Goal: Information Seeking & Learning: Check status

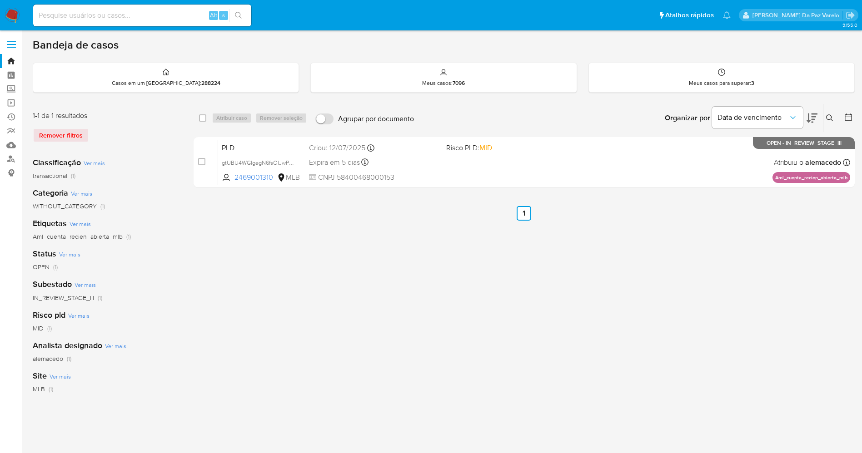
click at [14, 14] on img at bounding box center [12, 15] width 15 height 15
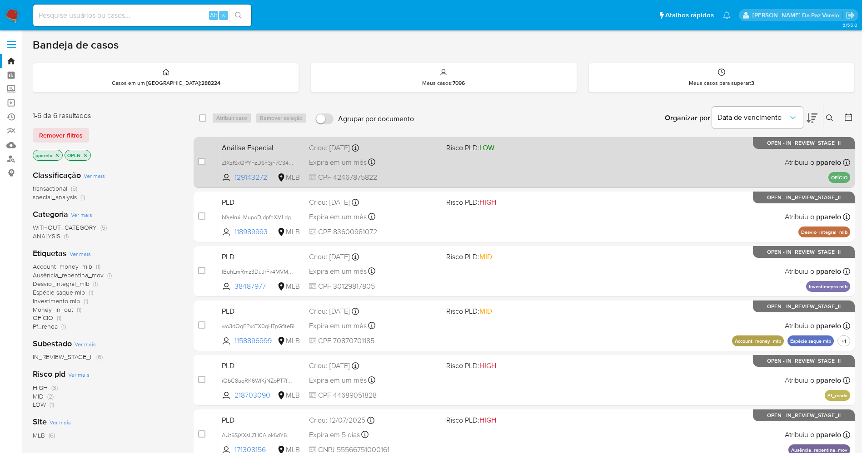
click at [422, 170] on div "Análise Especial ZfXzfSxQPYFzD6F3jF7C347m 129143272 MLB Risco PLD: LOW Criou: 1…" at bounding box center [534, 162] width 632 height 46
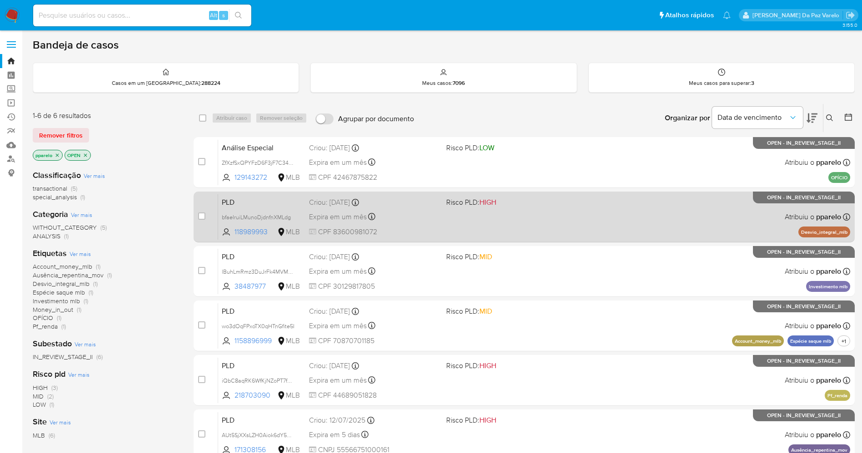
click at [424, 214] on div "Expira em um mês Expira em 26/09/2025 00:23:20" at bounding box center [374, 217] width 130 height 12
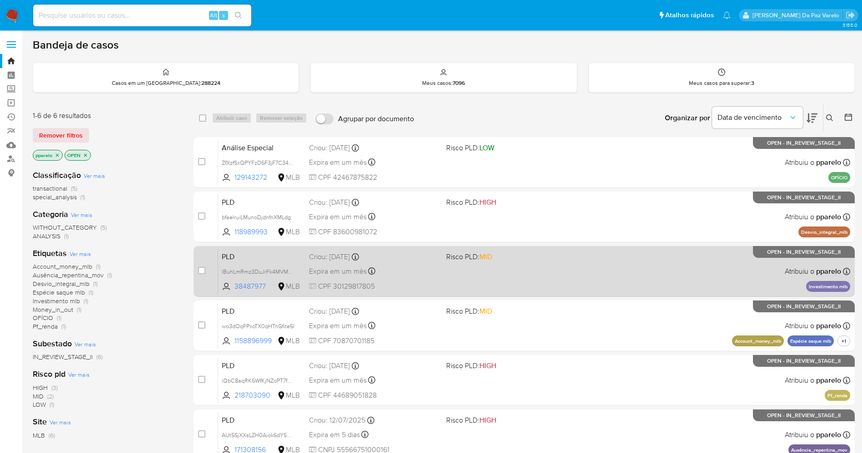
click at [426, 260] on div "Criou: 12/08/2025 Criou: 12/08/2025 00:19:27" at bounding box center [374, 257] width 130 height 10
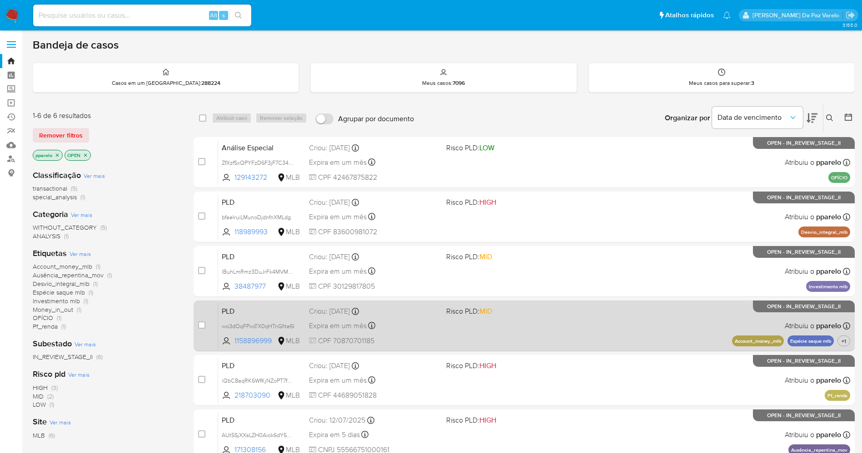
click at [431, 329] on div "Expira em um mês Expira em 26/09/2025 00:14:20" at bounding box center [374, 326] width 130 height 12
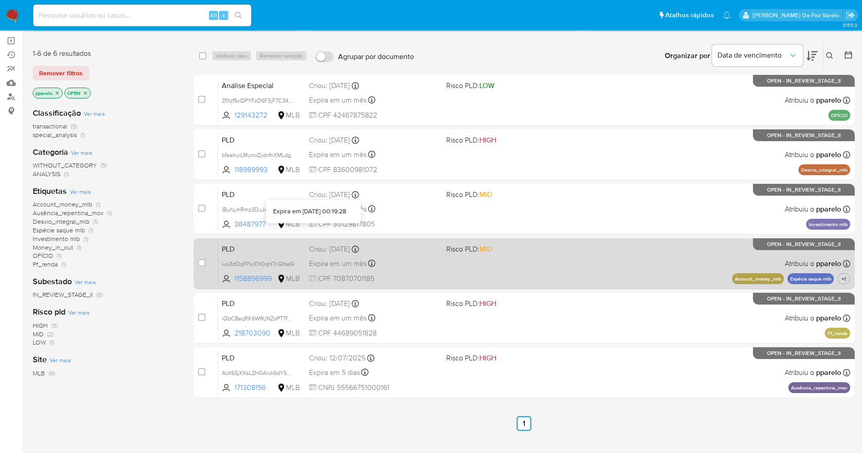
scroll to position [67, 0]
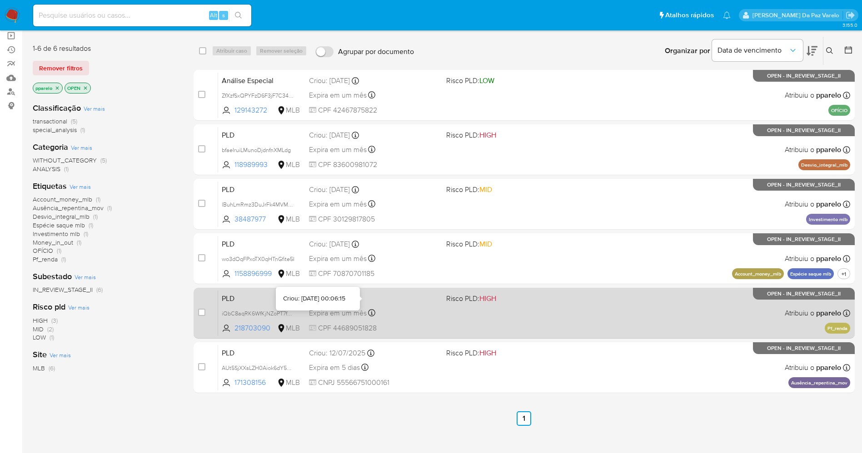
click at [378, 299] on div "Criou: 12/08/2025 Criou: 12/08/2025 00:06:15" at bounding box center [374, 299] width 130 height 10
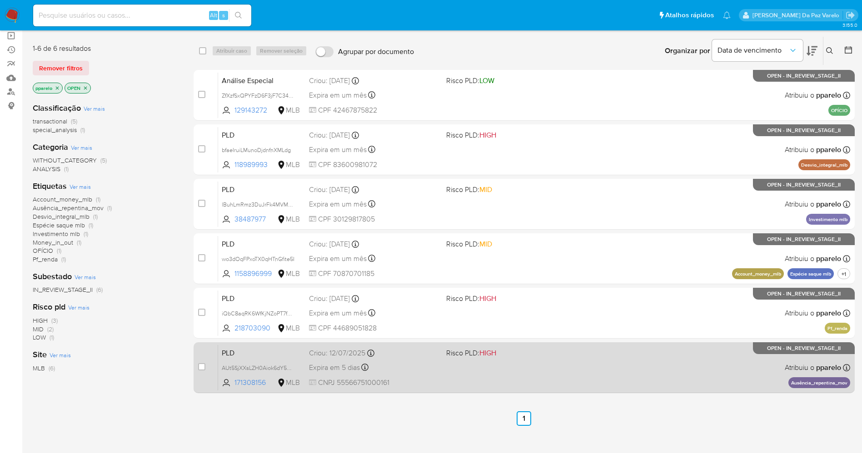
click at [411, 375] on div "PLD AUt5SjXXsLZH0Aiok6dY5qWD 171308156 MLB Risco PLD: HIGH Criou: 12/07/2025 Cr…" at bounding box center [534, 368] width 632 height 46
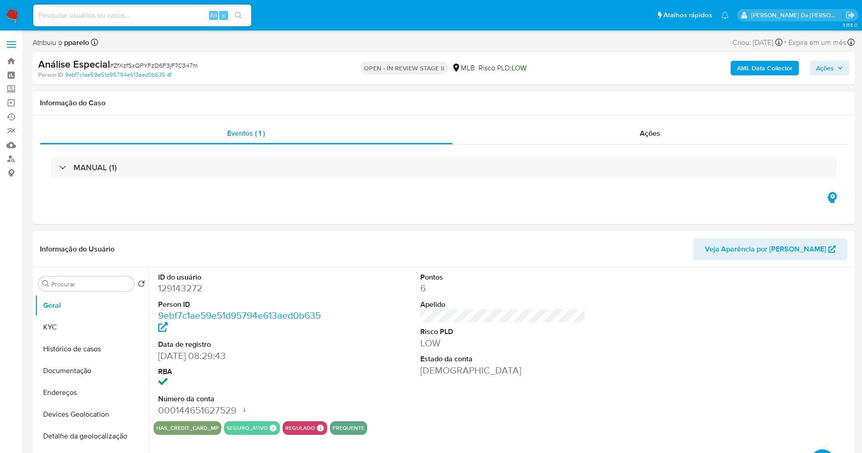
select select "10"
click at [159, 65] on span "# ZfXzfSxQPYFzD6F3jF7C347m" at bounding box center [154, 65] width 88 height 9
copy span "ZfXzfSxQPYFzD6F3jF7C347m"
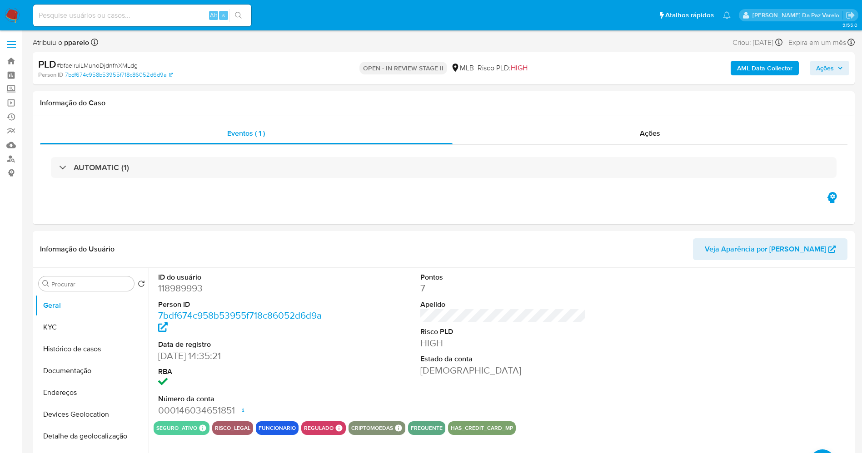
click at [114, 65] on span "# bfaeIruiLMunoDjdnfnXMLdg" at bounding box center [96, 65] width 81 height 9
copy span "bfaeIruiLMunoDjdnfnXMLdg"
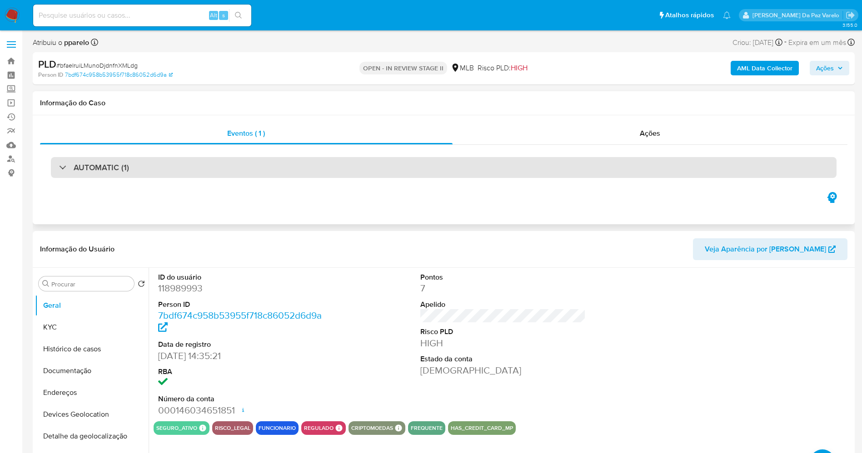
click at [121, 165] on h3 "AUTOMATIC (1)" at bounding box center [101, 168] width 55 height 10
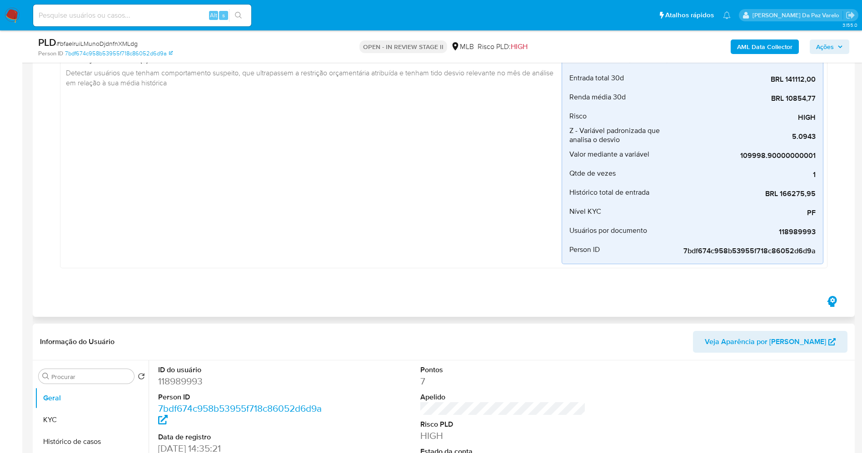
scroll to position [68, 0]
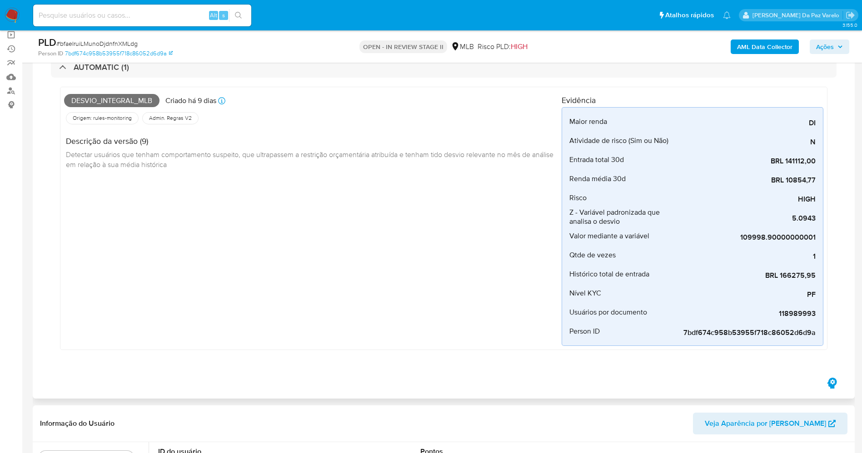
select select "10"
click at [495, 259] on div "Desvio_integral_mlb Criado há 9 dias Criado: 12/08/2025 00:23:19 Origem: rules-…" at bounding box center [312, 218] width 497 height 255
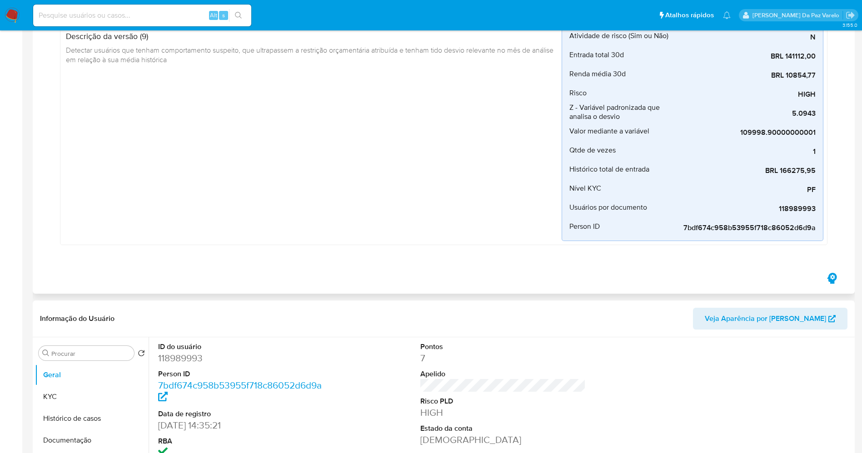
scroll to position [273, 0]
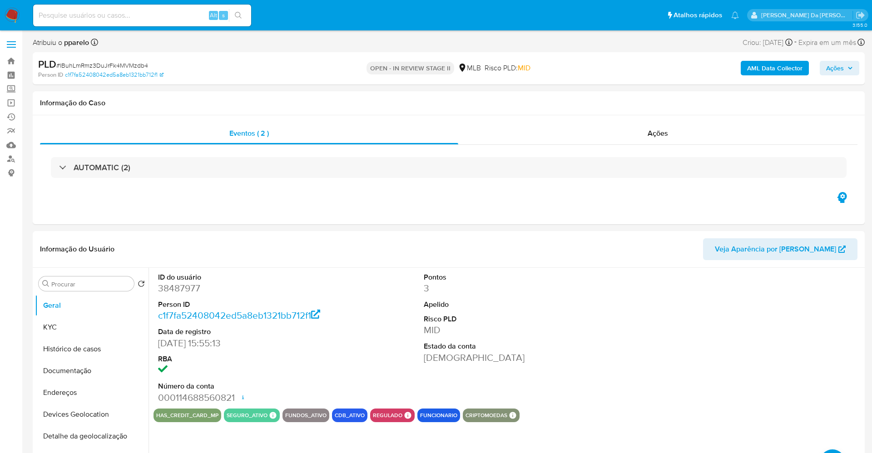
select select "10"
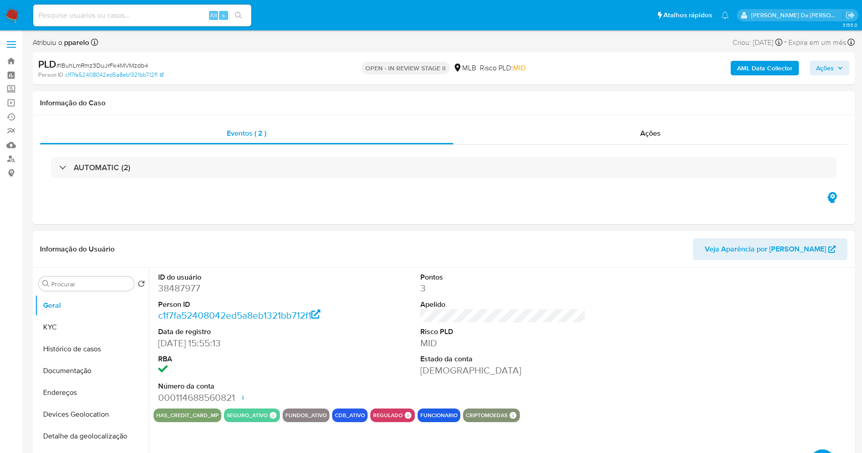
click at [126, 59] on div "PLD # lBuhLmRmz3DuJrFk4MVMzdb4" at bounding box center [171, 65] width 267 height 14
click at [119, 65] on span "# lBuhLmRmz3DuJrFk4MVMzdb4" at bounding box center [102, 65] width 92 height 9
copy span "lBuhLmRmz3DuJrFk4MVMzdb4"
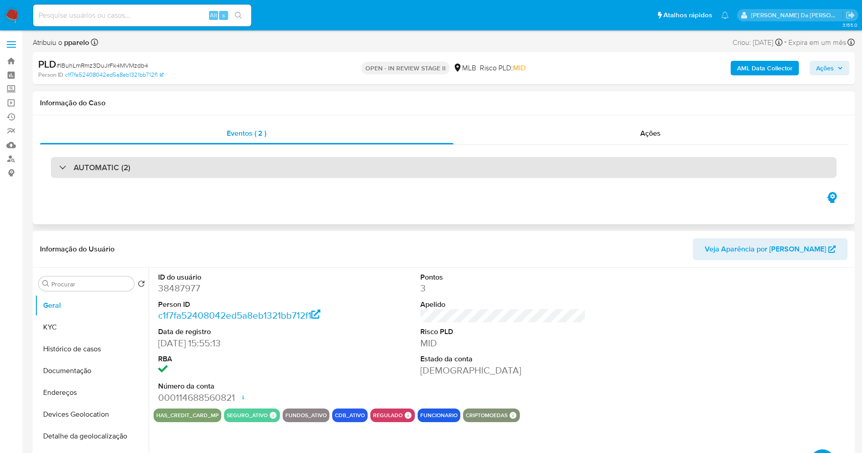
click at [132, 170] on div "AUTOMATIC (2)" at bounding box center [443, 167] width 785 height 21
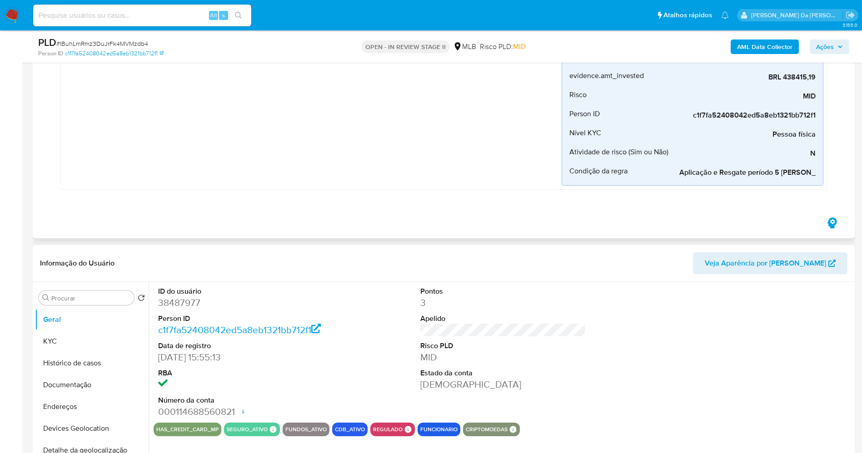
scroll to position [681, 0]
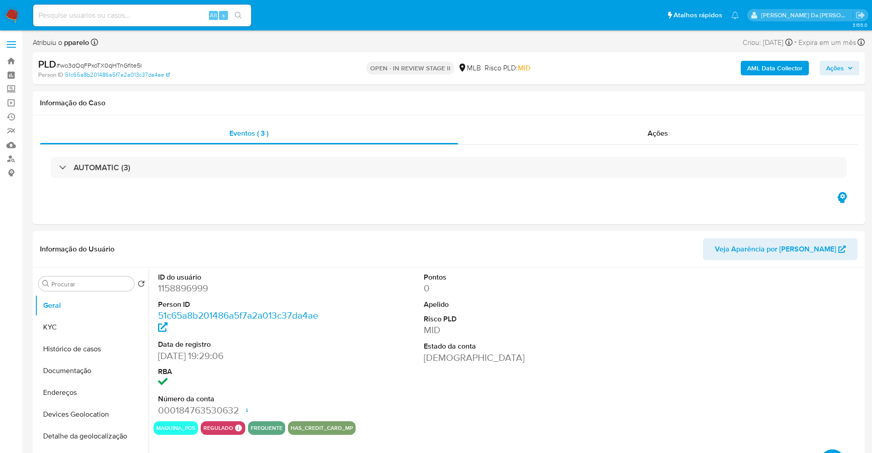
select select "10"
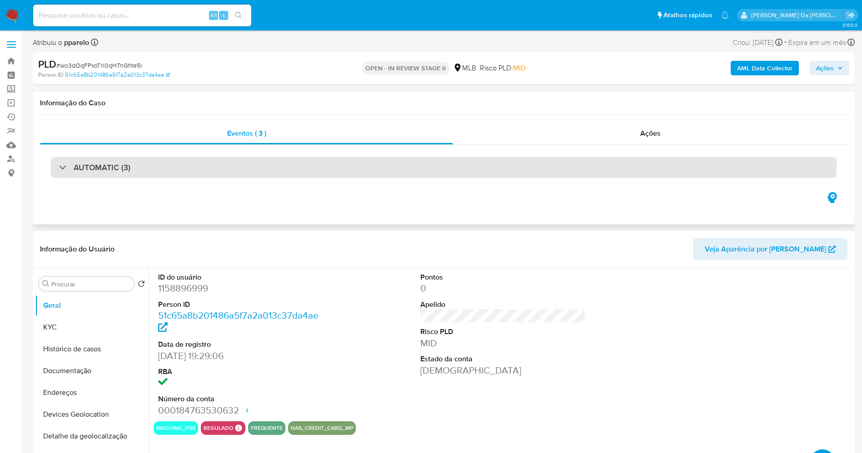
click at [116, 174] on div "AUTOMATIC (3)" at bounding box center [443, 167] width 785 height 21
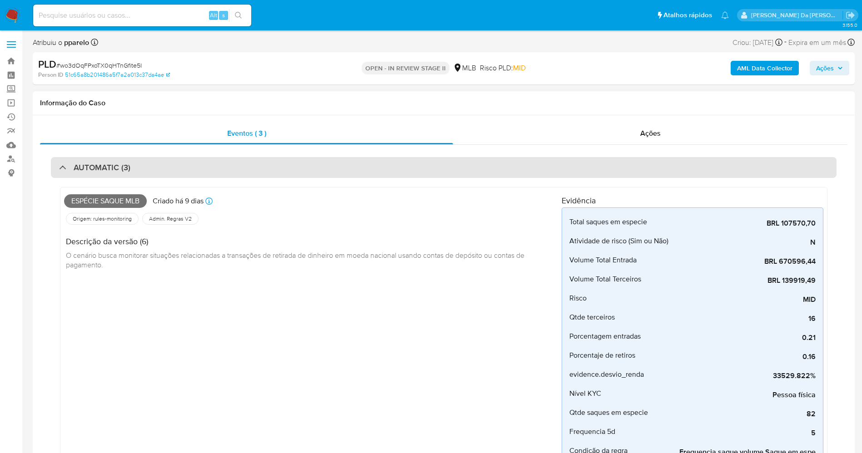
click at [125, 176] on div "AUTOMATIC (3)" at bounding box center [443, 167] width 785 height 21
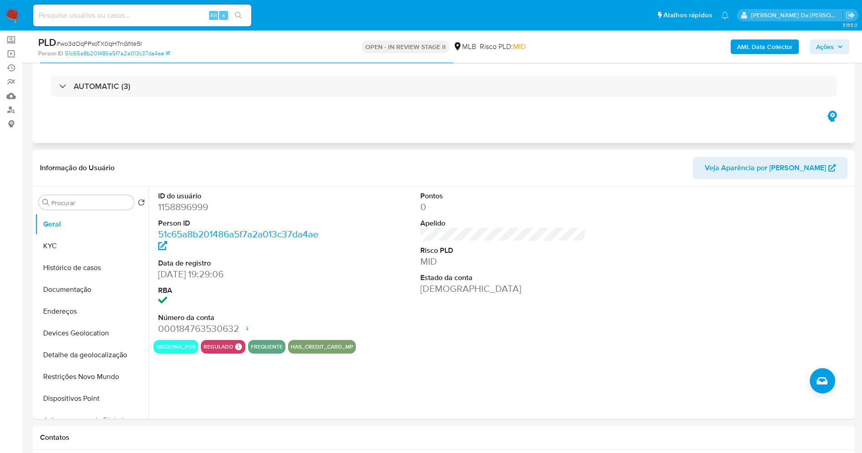
scroll to position [68, 0]
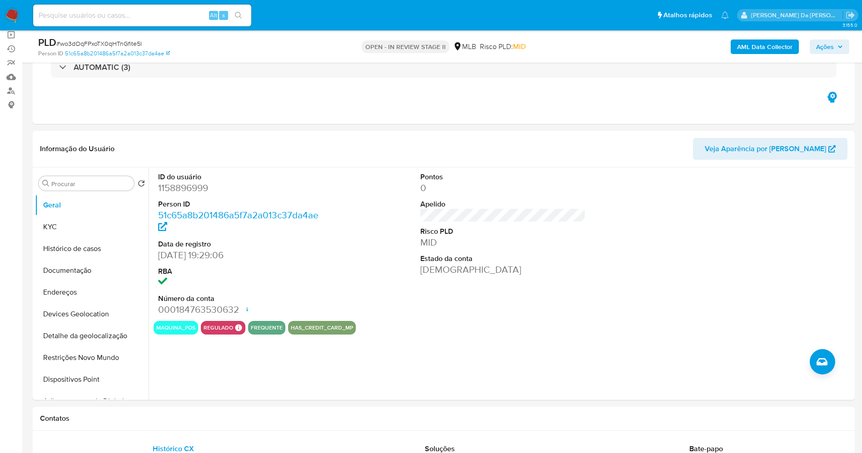
click at [123, 45] on span "# wo3dOqFPxoTX0qHTnGfite5I" at bounding box center [98, 43] width 85 height 9
copy span "wo3dOqFPxoTX0qHTnGfite5I"
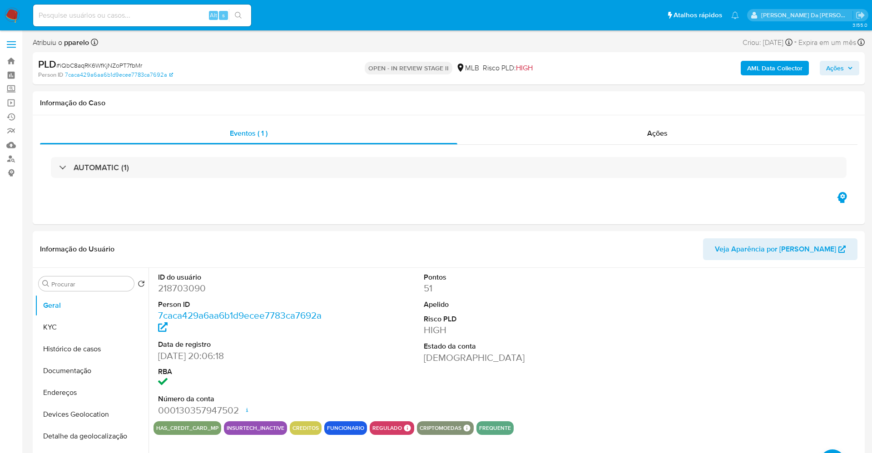
select select "10"
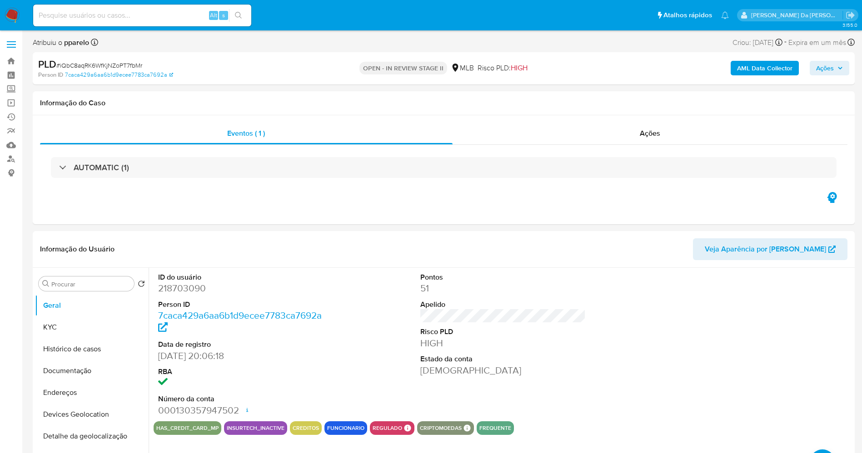
click at [131, 65] on span "# iQbC8aqRK6WfKjNZoPT7fbMr" at bounding box center [99, 65] width 86 height 9
copy span "iQbC8aqRK6WfKjNZoPT7fbMr"
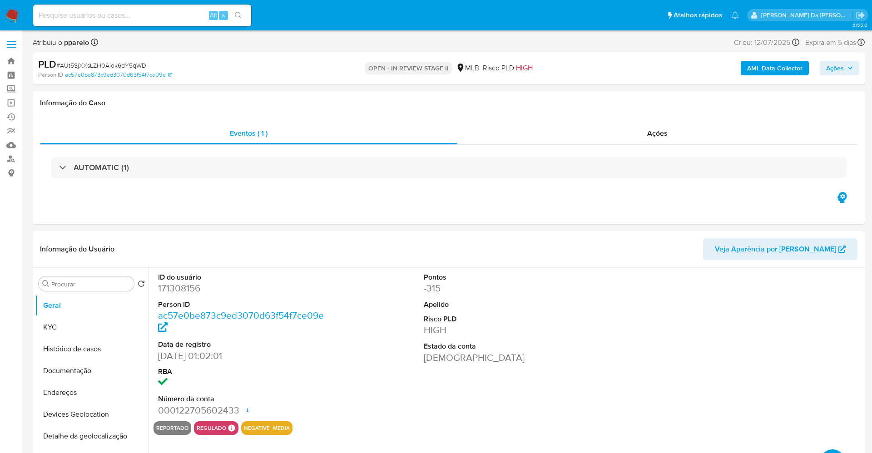
select select "10"
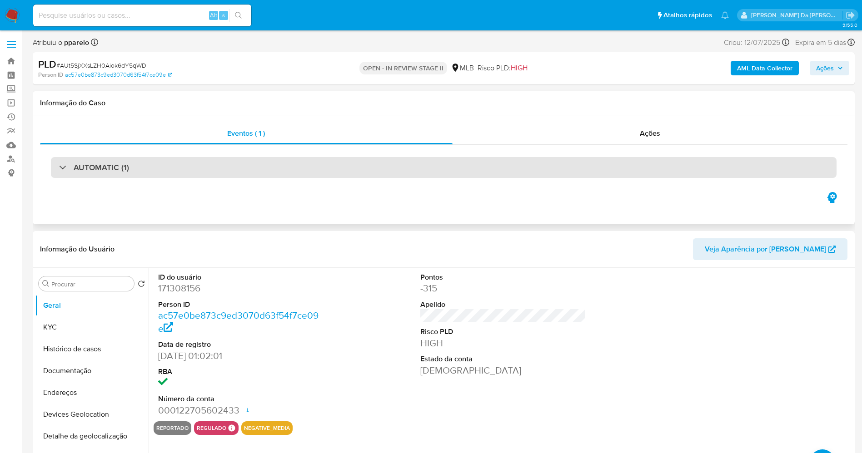
click at [110, 164] on h3 "AUTOMATIC (1)" at bounding box center [101, 168] width 55 height 10
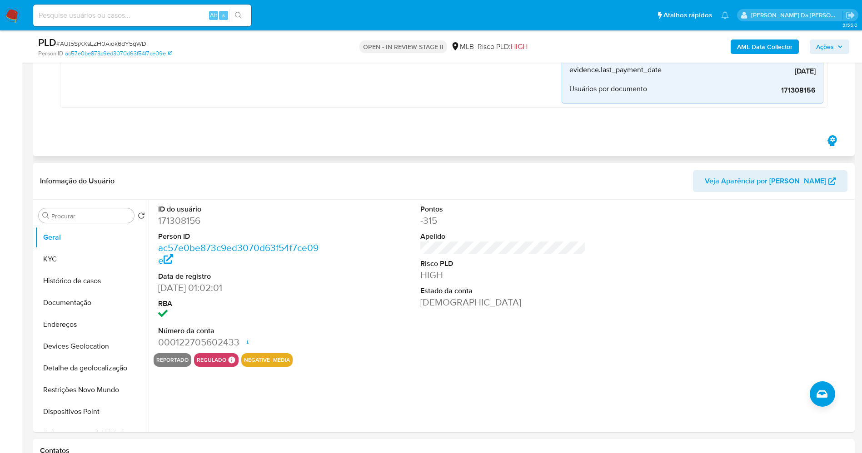
scroll to position [136, 0]
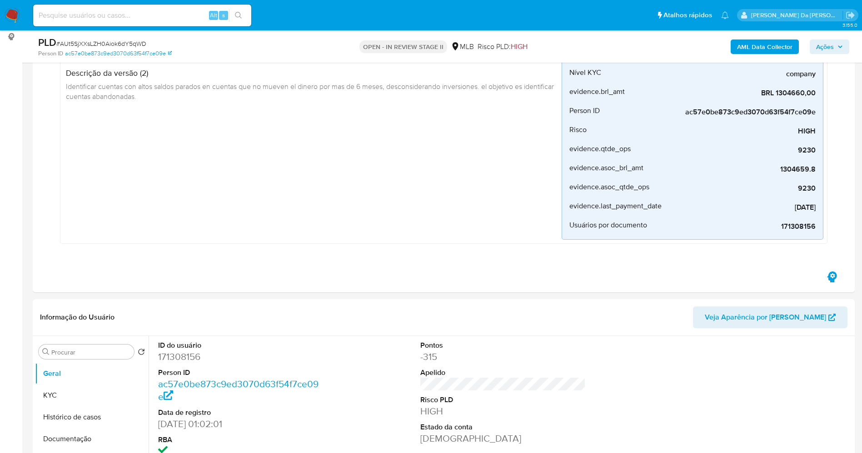
click at [129, 43] on span "# AUt5SjXXsLZH0Aiok6dY5qWD" at bounding box center [101, 43] width 90 height 9
copy span "AUt5SjXXsLZH0Aiok6dY5qWD"
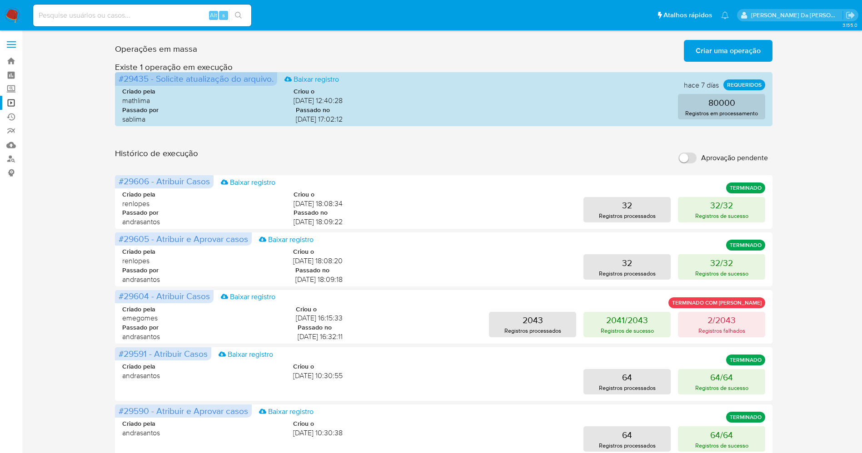
click at [13, 13] on img at bounding box center [12, 15] width 15 height 15
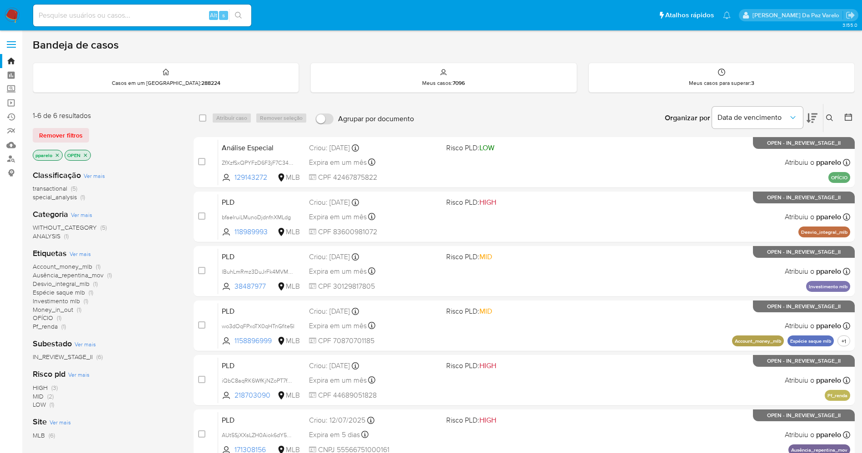
click at [175, 15] on input at bounding box center [142, 16] width 218 height 12
paste input "NjMOXHIInEip4igfE1MUuOF3"
type input "NjMOXHIInEip4igfE1MUuOF3"
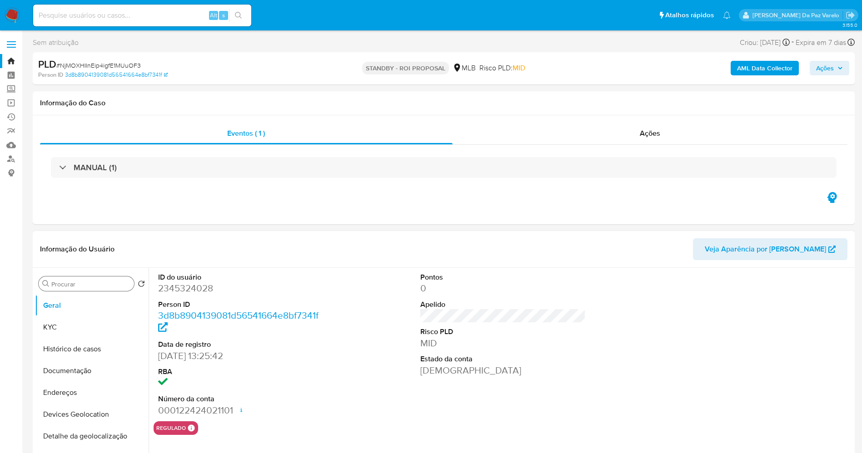
select select "10"
click at [88, 283] on input "Procurar" at bounding box center [90, 284] width 79 height 8
click at [168, 22] on div "Alt s" at bounding box center [142, 16] width 218 height 22
click at [170, 20] on input at bounding box center [142, 16] width 218 height 12
paste input "P2naE2QwWjWUt8TMoGR03KpQ"
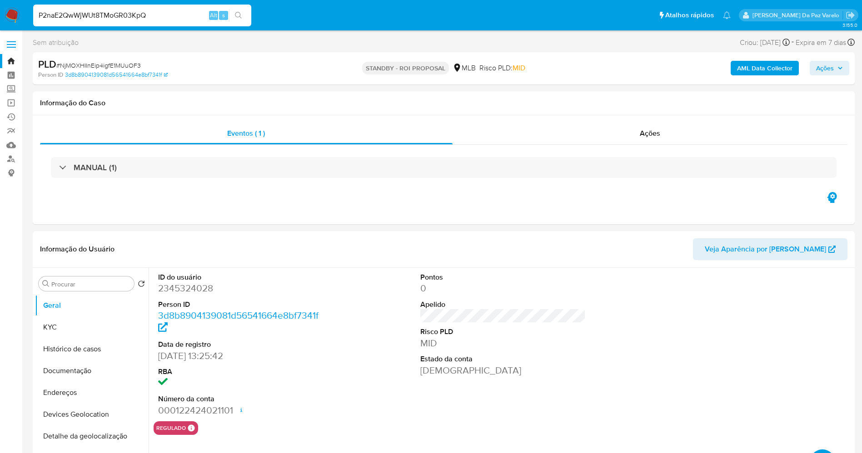
type input "P2naE2QwWjWUt8TMoGR03KpQ"
select select "10"
click at [179, 19] on input "P2naE2QwWjWUt8TMoGR03KpQ" at bounding box center [142, 16] width 218 height 12
paste input "NjMOXHIInEip4igfE1MUuOF3"
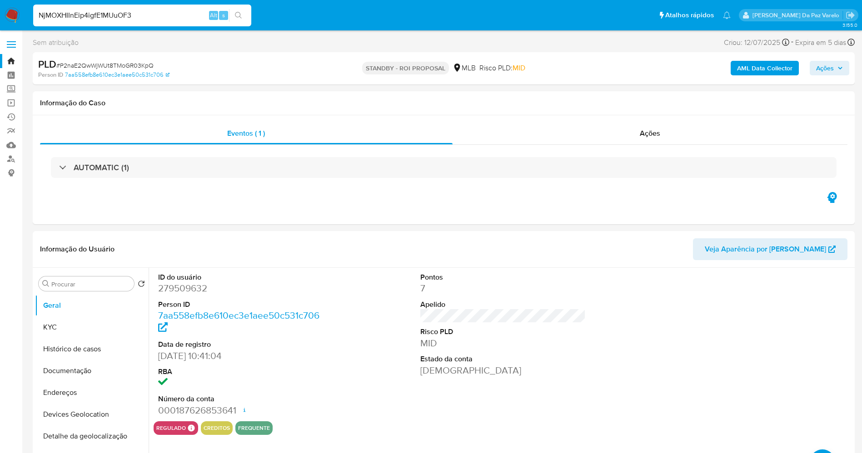
type input "NjMOXHIInEip4igfE1MUuOF3"
select select "10"
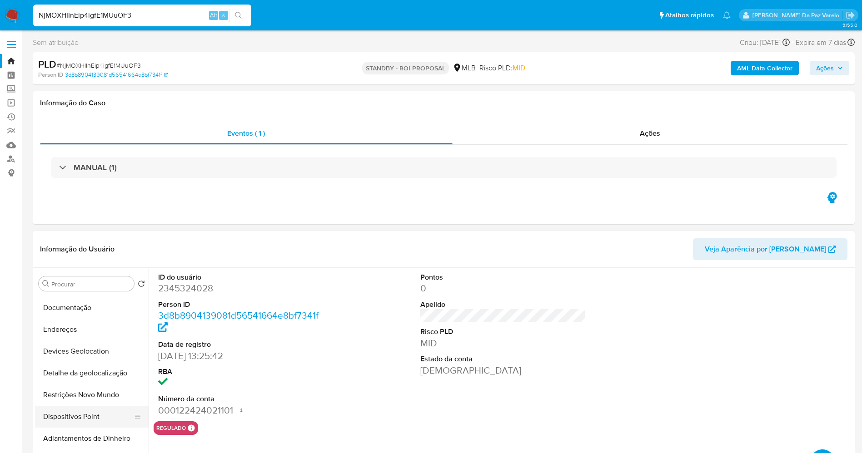
scroll to position [136, 0]
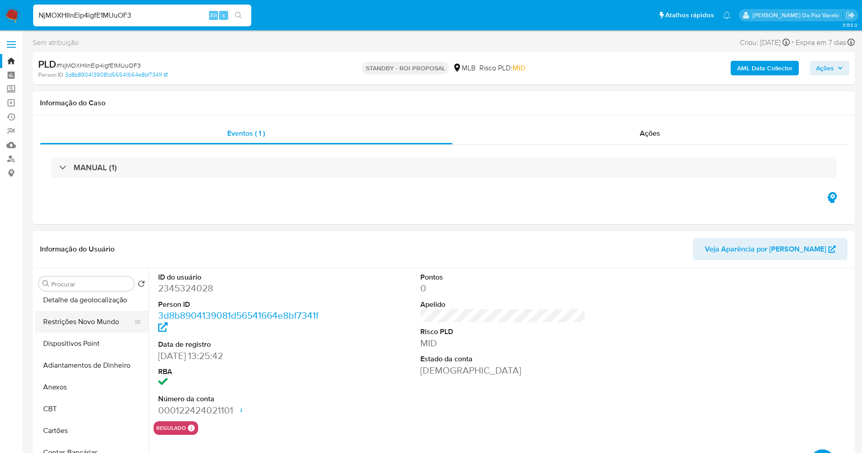
click at [98, 325] on button "Restrições Novo Mundo" at bounding box center [88, 322] width 106 height 22
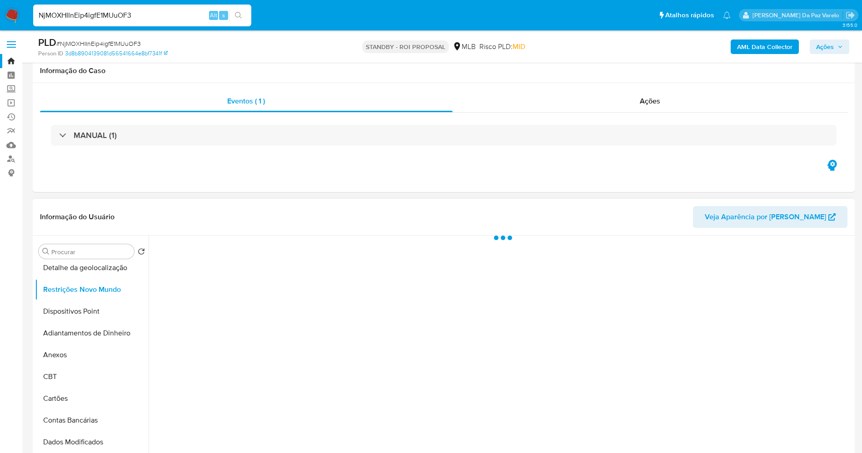
scroll to position [68, 0]
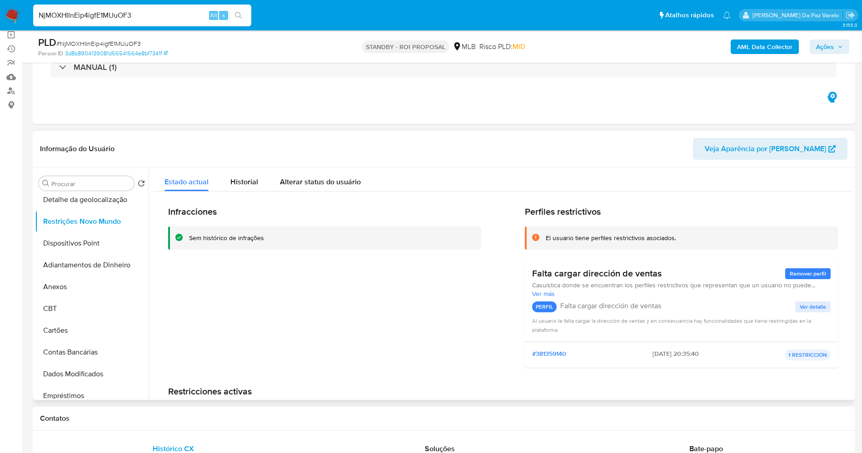
click at [244, 195] on div "Infracciones Sem histórico de infrações Perfiles restrictivos El usuario tiene …" at bounding box center [503, 329] width 699 height 275
click at [247, 183] on span "Historial" at bounding box center [244, 182] width 28 height 10
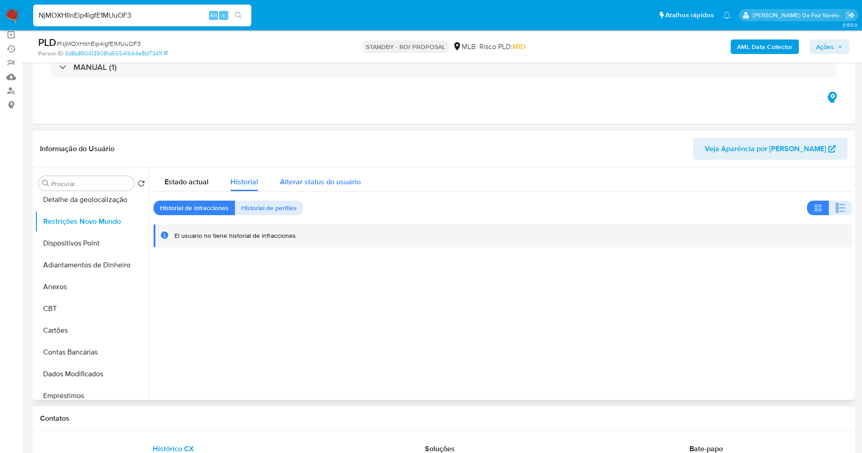
click at [290, 179] on span "Alterar status do usuário" at bounding box center [320, 182] width 81 height 10
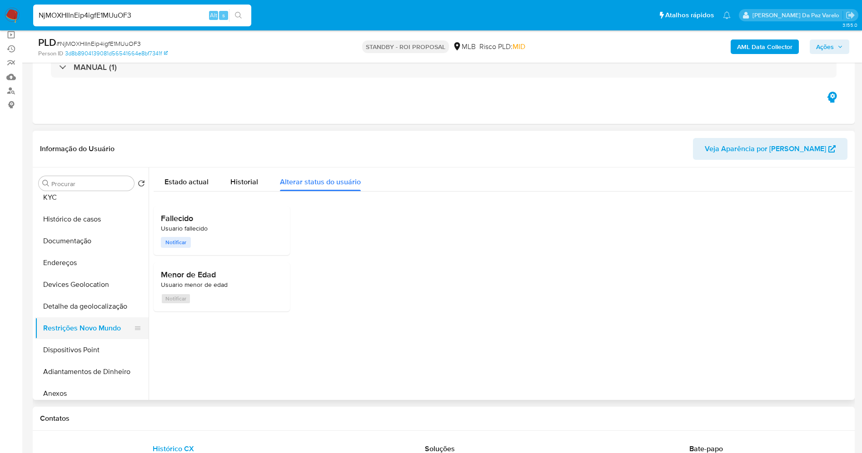
scroll to position [0, 0]
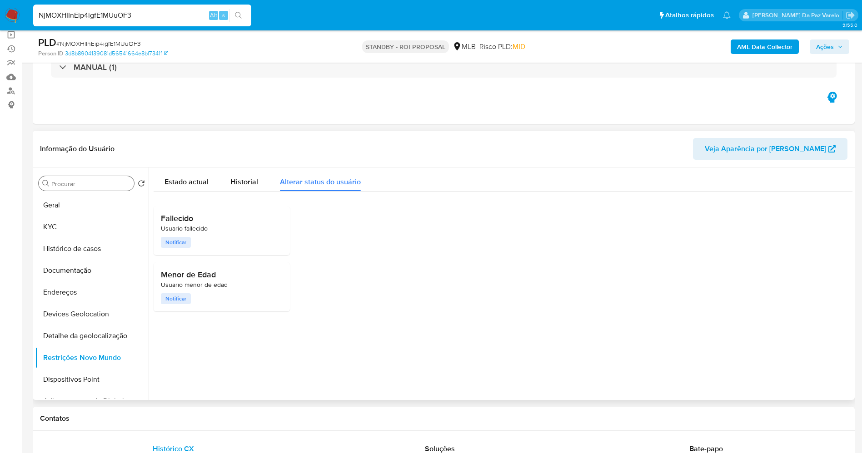
click at [76, 189] on div "Procurar" at bounding box center [86, 183] width 95 height 15
click at [79, 185] on input "Procurar" at bounding box center [90, 184] width 79 height 8
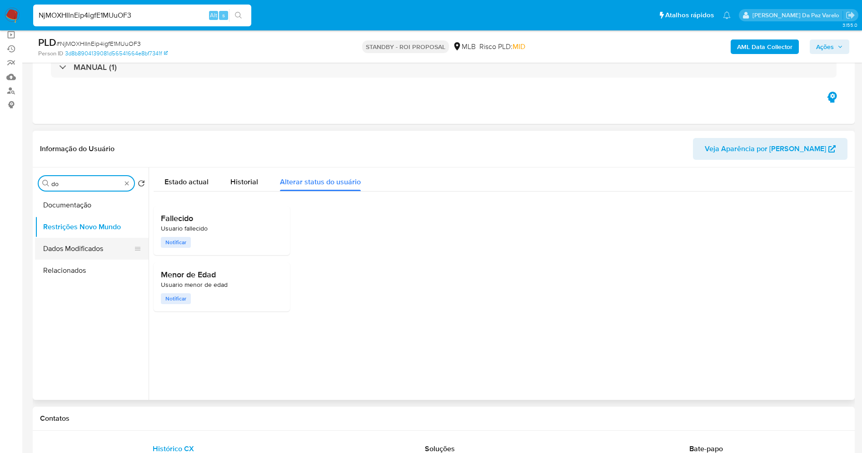
type input "do"
click at [66, 240] on button "Dados Modificados" at bounding box center [88, 249] width 106 height 22
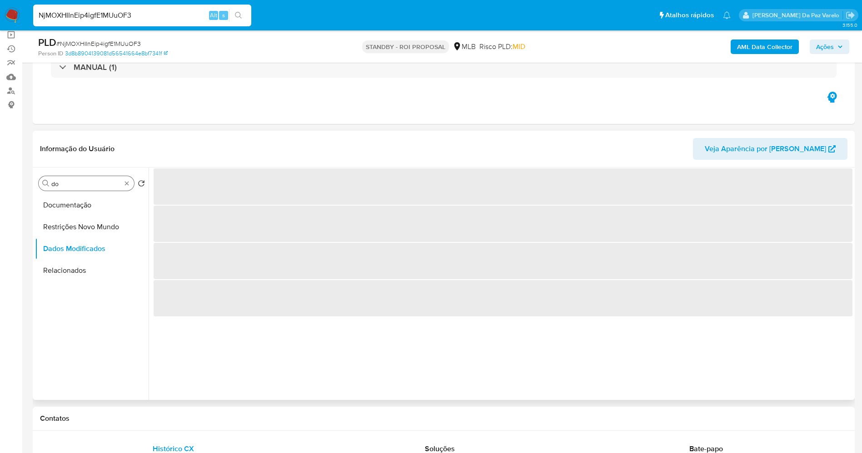
click at [87, 187] on input "do" at bounding box center [86, 184] width 70 height 8
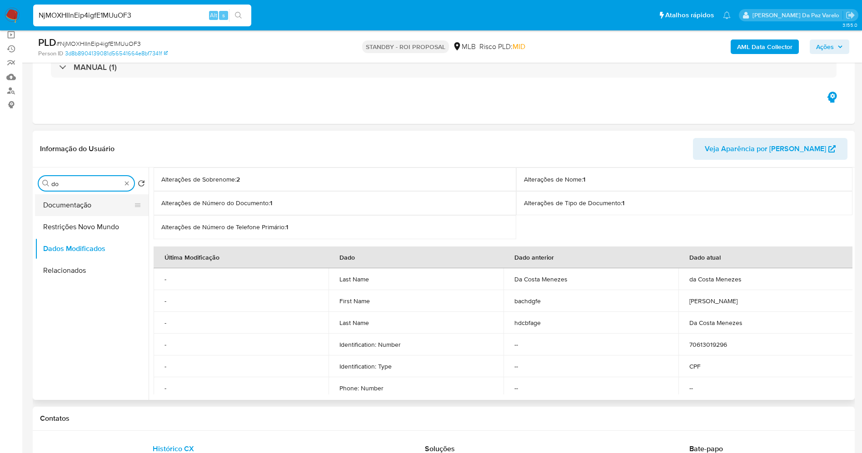
click at [83, 207] on button "Documentação" at bounding box center [88, 205] width 106 height 22
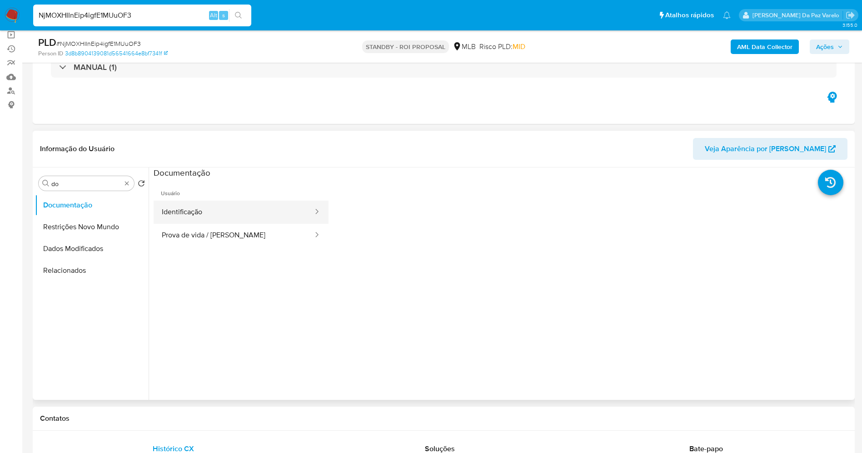
click at [215, 213] on button "Identificação" at bounding box center [234, 212] width 160 height 23
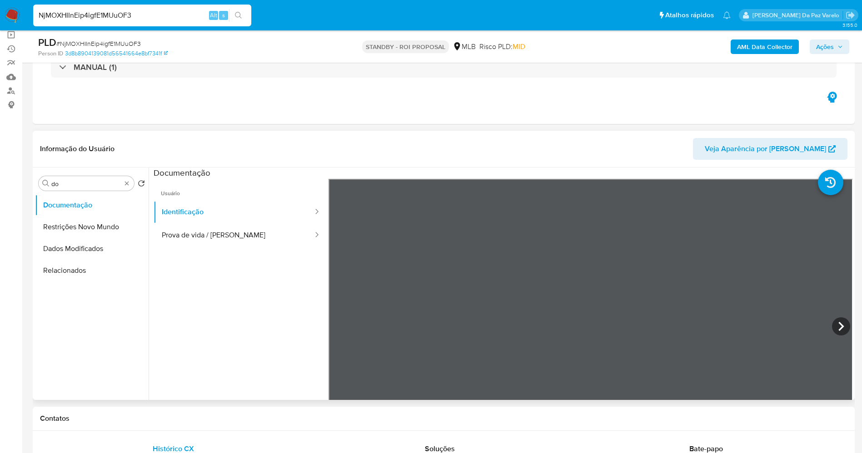
scroll to position [68, 0]
click at [253, 234] on button "Prova de vida / Selfie" at bounding box center [234, 235] width 160 height 23
click at [197, 210] on button "Identificação" at bounding box center [234, 212] width 160 height 23
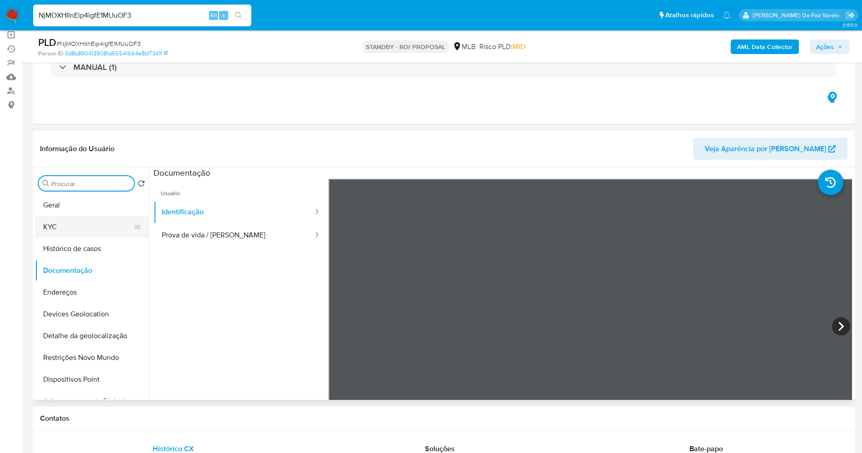
click at [65, 234] on button "KYC" at bounding box center [88, 227] width 106 height 22
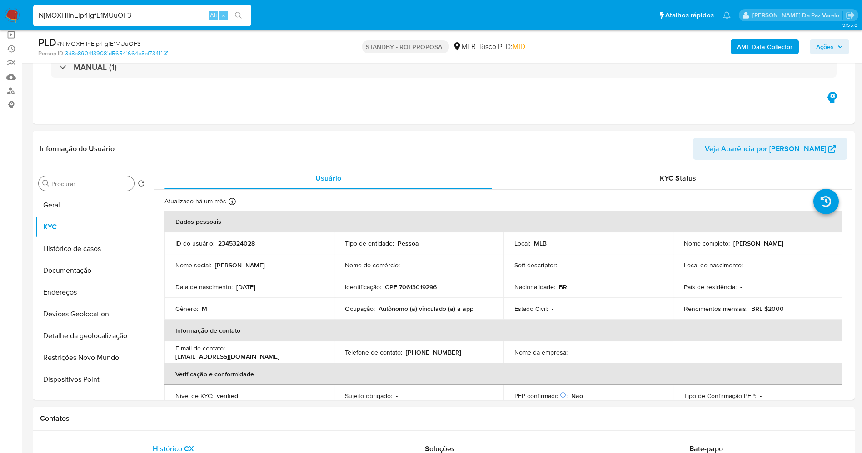
click at [173, 13] on input "NjMOXHIInEip4igfE1MUuOF3" at bounding box center [142, 16] width 218 height 12
paste input "P2naE2QwWjWUt8TMoGR03KpQ"
type input "P2naE2QwWjWUt8TMoGR03KpQ"
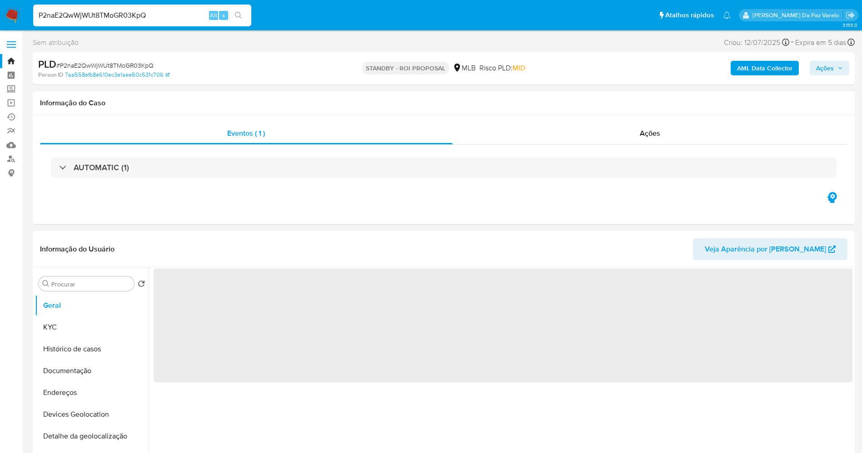
select select "10"
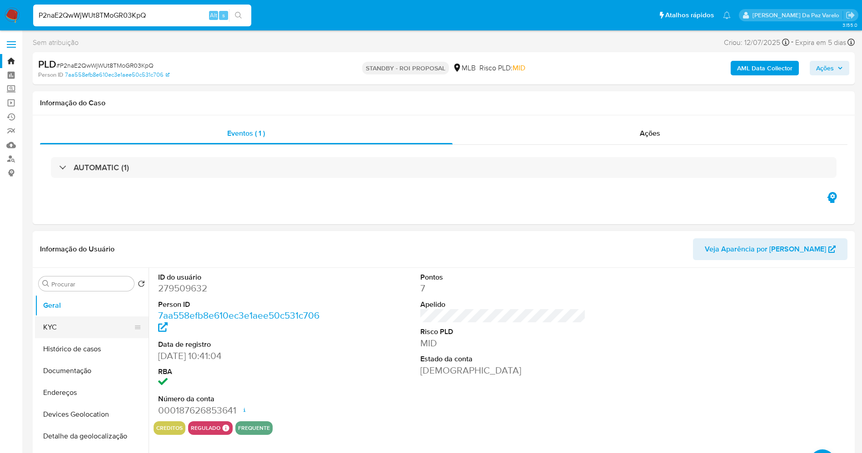
click at [74, 325] on button "KYC" at bounding box center [88, 328] width 106 height 22
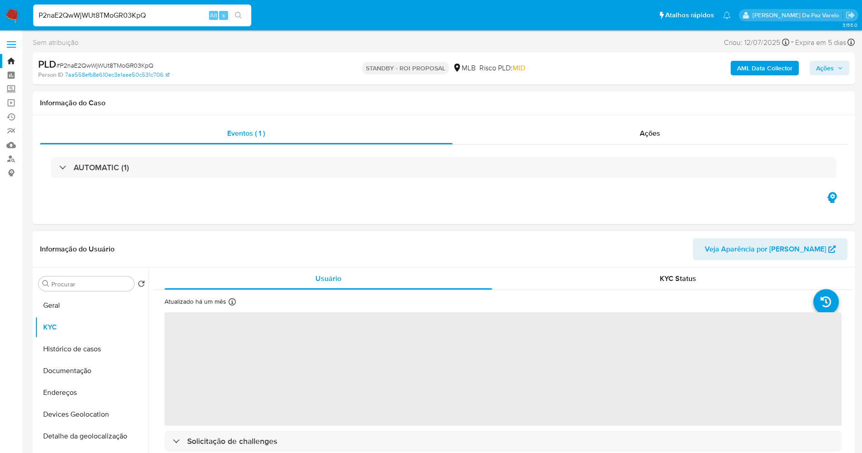
click at [230, 307] on div at bounding box center [232, 303] width 7 height 10
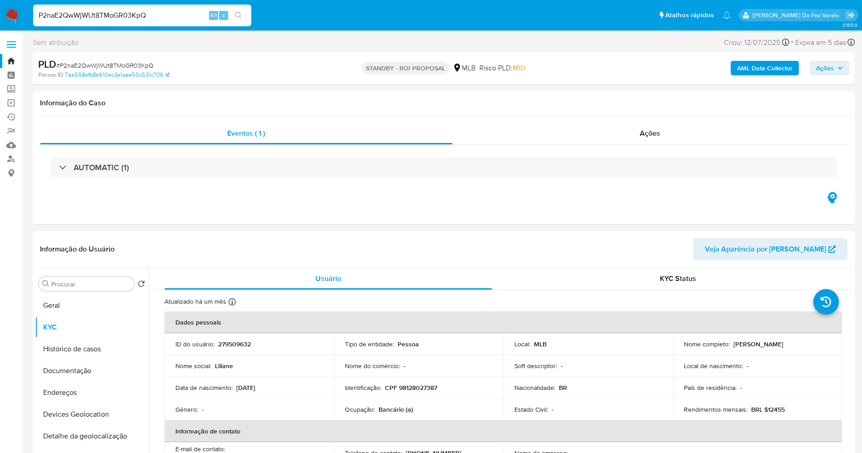
click at [183, 17] on input "P2naE2QwWjWUt8TMoGR03KpQ" at bounding box center [142, 16] width 218 height 12
paste input "pJIQbkZpOW0v7wxmyZsRpsAf"
type input "pJIQbkZpOW0v7wxmyZsRpsAf"
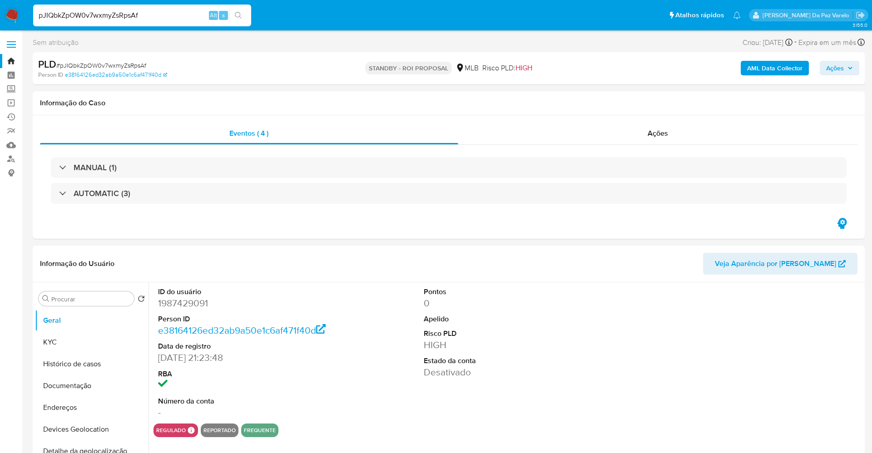
select select "10"
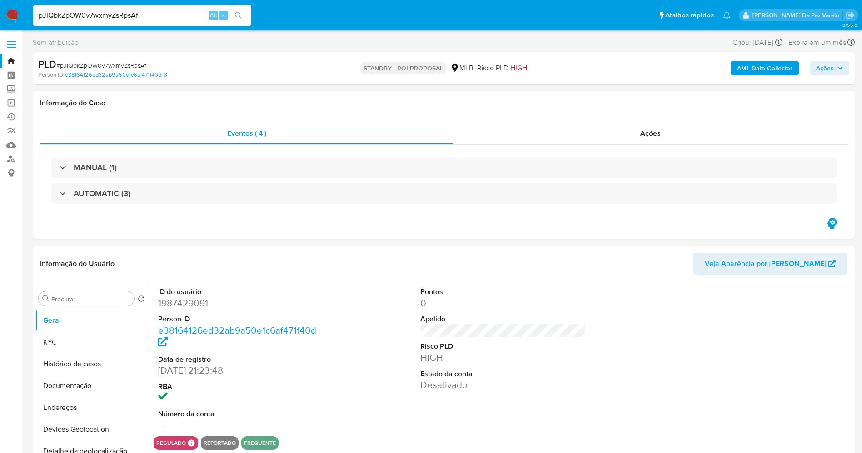
click at [149, 14] on input "pJIQbkZpOW0v7wxmyZsRpsAf" at bounding box center [142, 16] width 218 height 12
click at [74, 337] on button "KYC" at bounding box center [88, 343] width 106 height 22
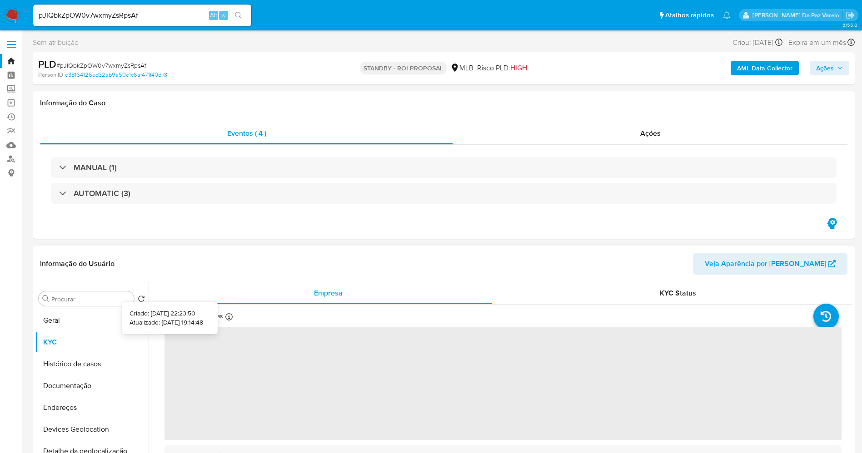
click at [232, 318] on icon at bounding box center [228, 316] width 7 height 7
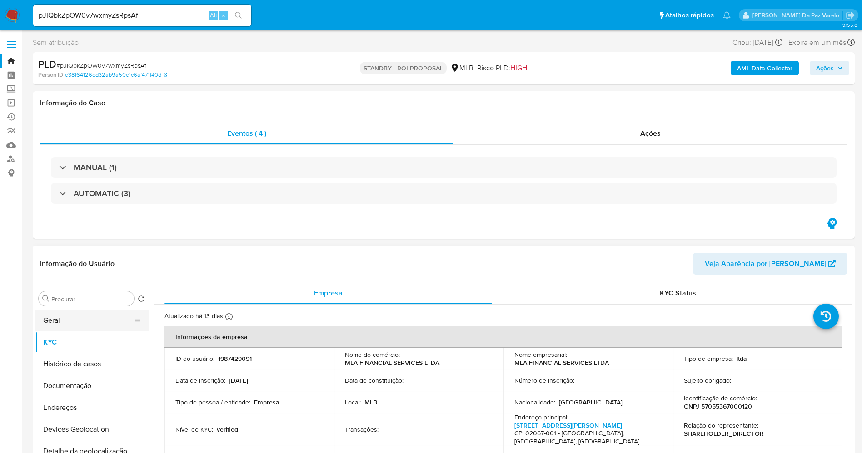
click at [77, 317] on button "Geral" at bounding box center [88, 321] width 106 height 22
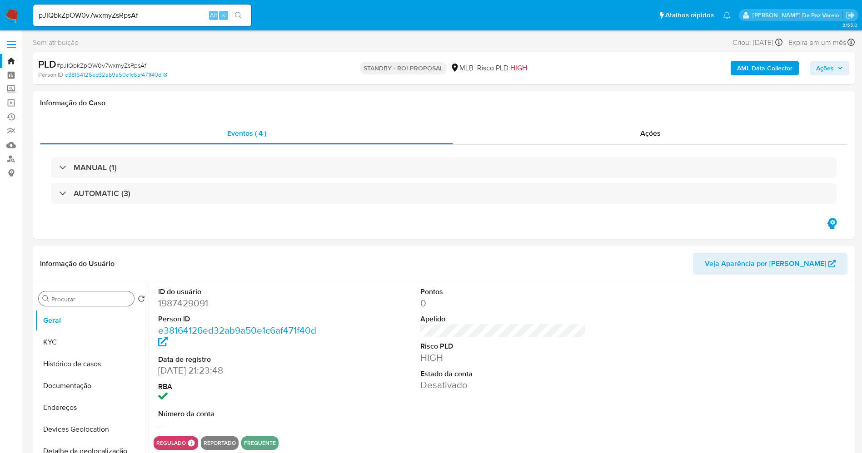
click at [95, 302] on input "Procurar" at bounding box center [90, 299] width 79 height 8
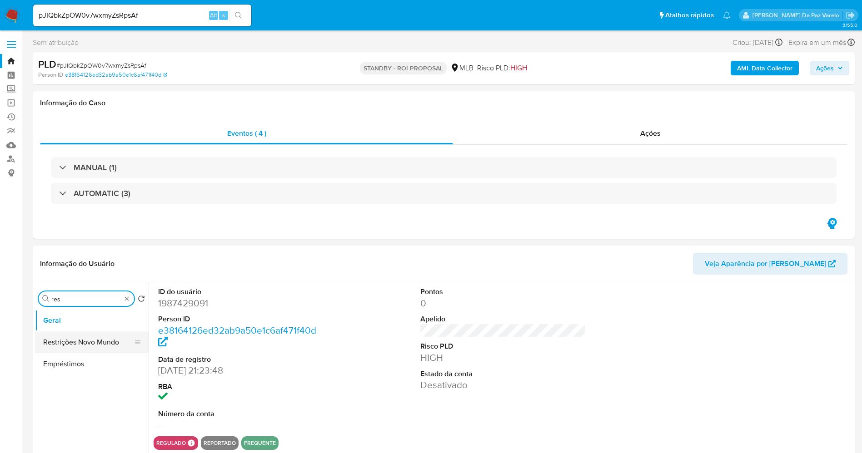
type input "res"
click at [105, 341] on button "Restrições Novo Mundo" at bounding box center [88, 343] width 106 height 22
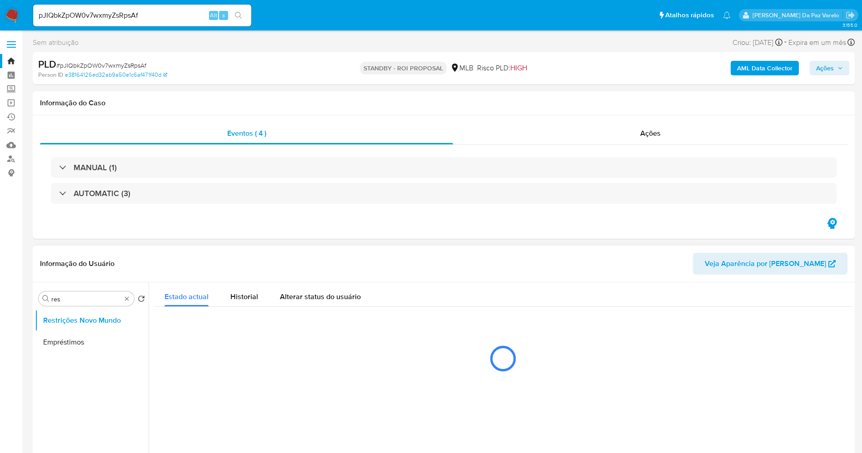
scroll to position [68, 0]
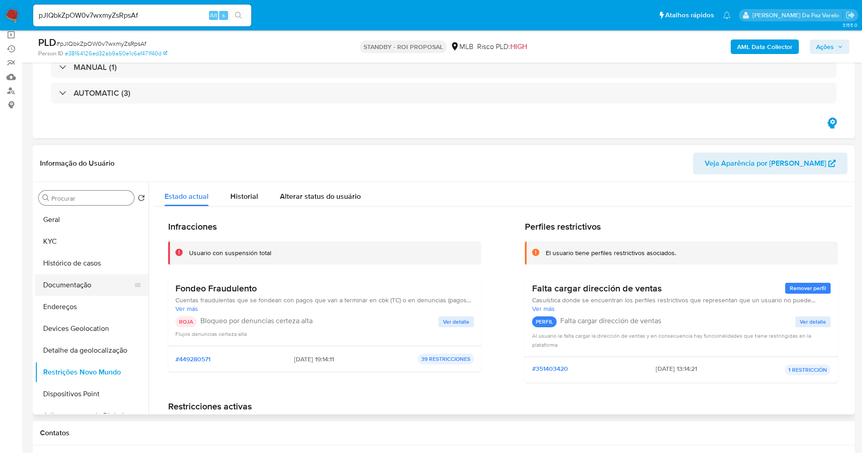
click at [82, 288] on button "Documentação" at bounding box center [88, 285] width 106 height 22
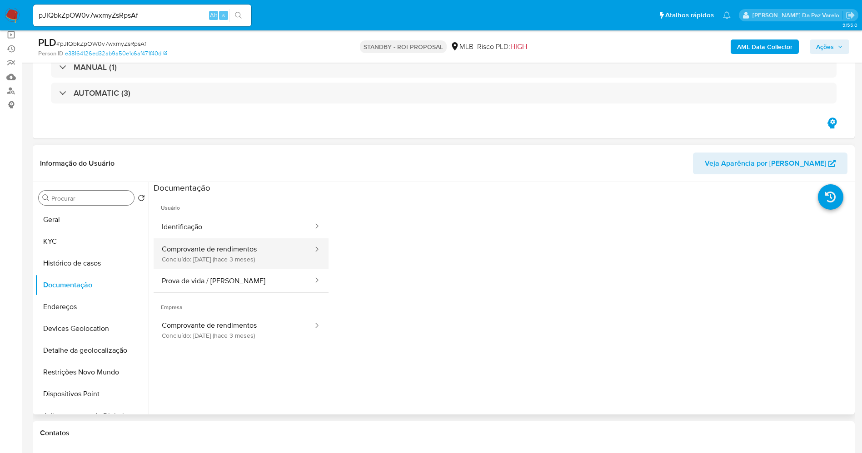
click at [204, 253] on button "Comprovante de rendimentos Concluído: 15/05/2025 (hace 3 meses)" at bounding box center [234, 254] width 160 height 31
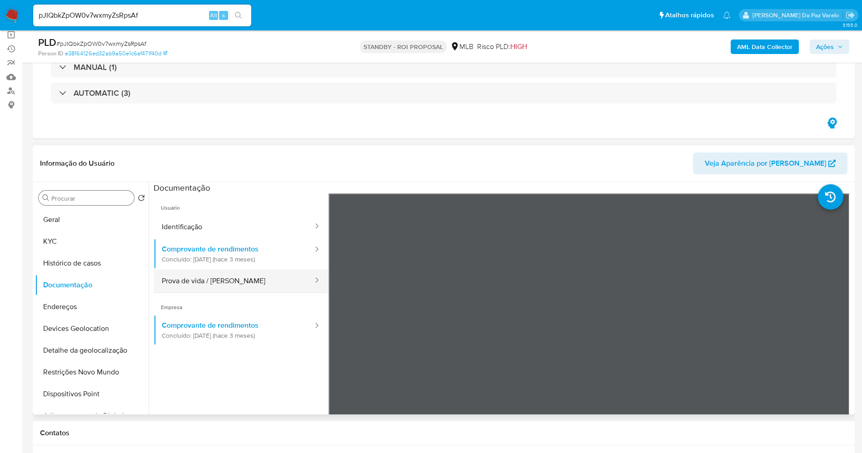
click at [226, 280] on button "Prova de vida / Selfie" at bounding box center [234, 280] width 160 height 23
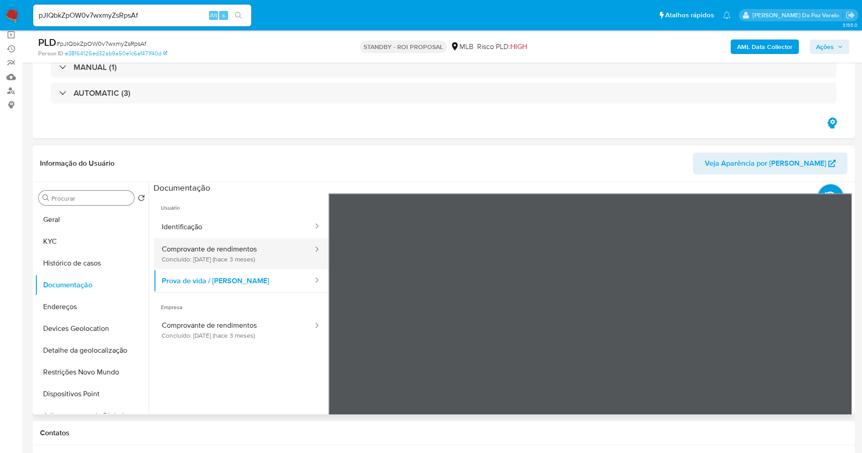
click at [253, 256] on button "Comprovante de rendimentos Concluído: 15/05/2025 (hace 3 meses)" at bounding box center [234, 254] width 160 height 31
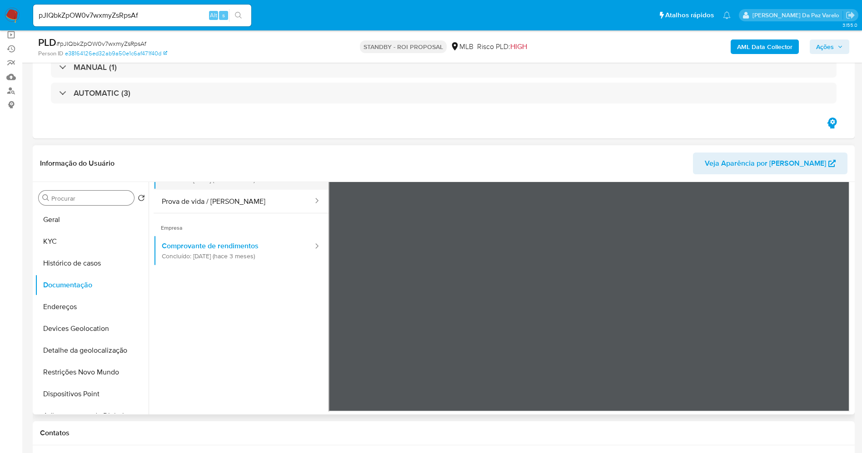
scroll to position [0, 0]
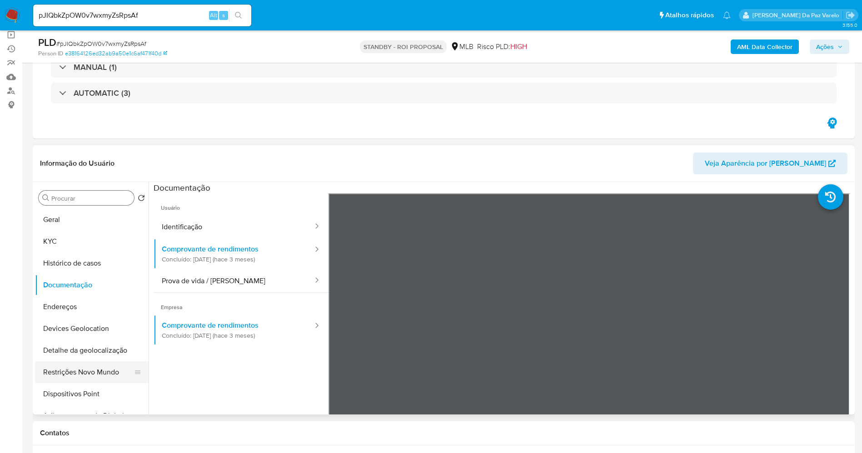
click at [91, 374] on button "Restrições Novo Mundo" at bounding box center [88, 373] width 106 height 22
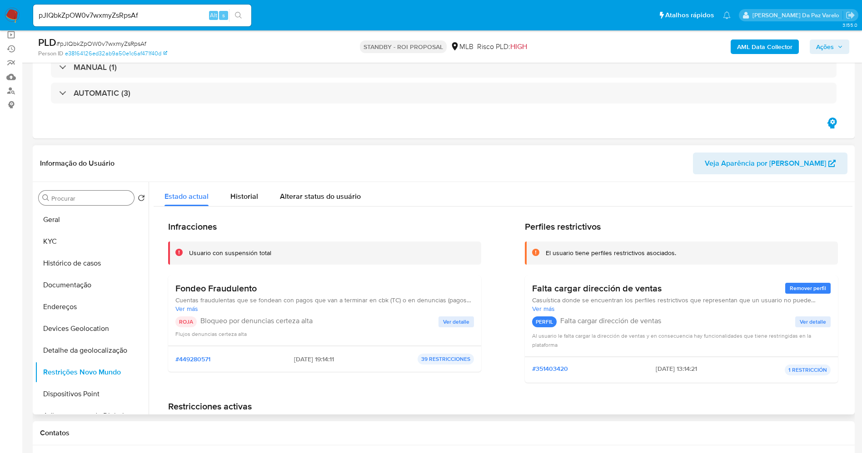
click at [451, 324] on span "Ver detalle" at bounding box center [456, 322] width 26 height 9
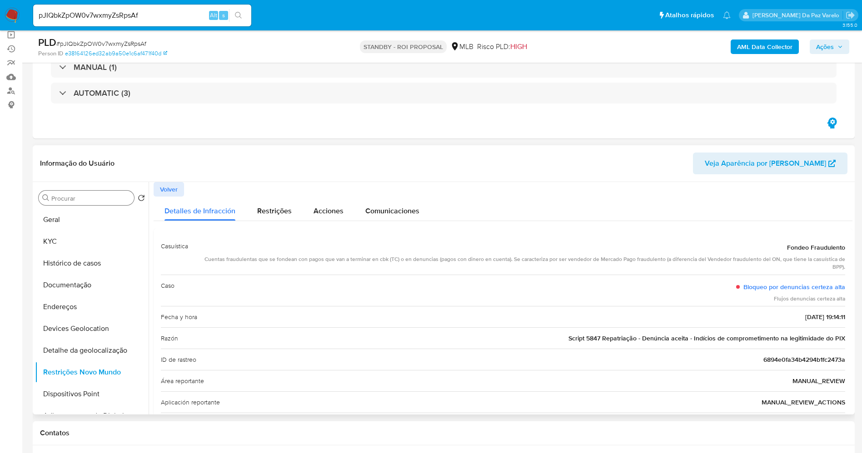
click at [592, 338] on span "Script 5847 Repatriação - Denúncia aceita - Indícios de comprometimento na legi…" at bounding box center [706, 338] width 277 height 9
click at [156, 15] on input "pJIQbkZpOW0v7wxmyZsRpsAf" at bounding box center [142, 16] width 218 height 12
paste input "XVAm9dCDpxSrC6WZvvFHqgFO"
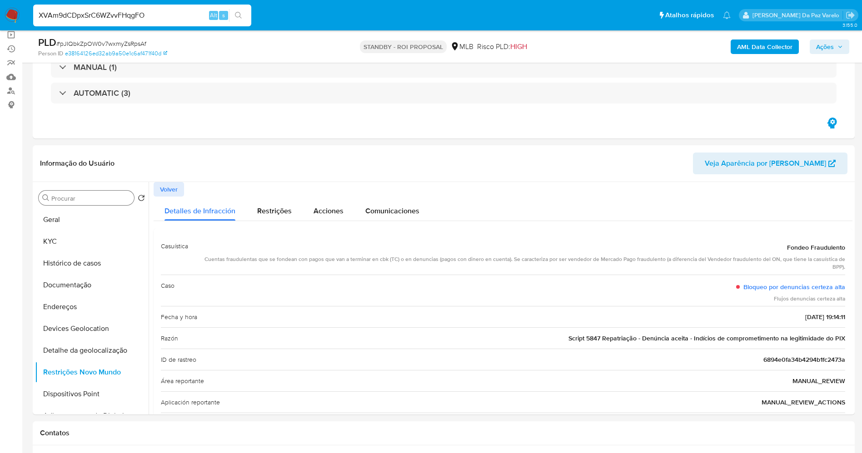
type input "XVAm9dCDpxSrC6WZvvFHqgFO"
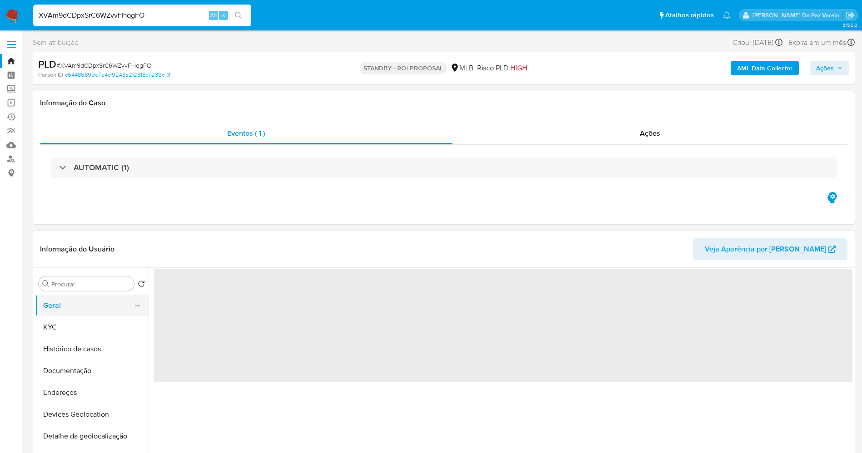
click at [83, 320] on button "KYC" at bounding box center [92, 328] width 114 height 22
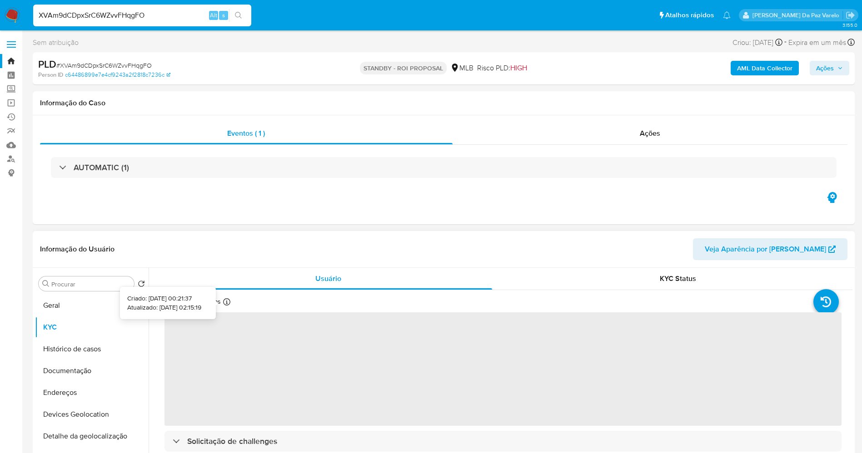
click at [228, 301] on icon at bounding box center [226, 301] width 7 height 7
select select "10"
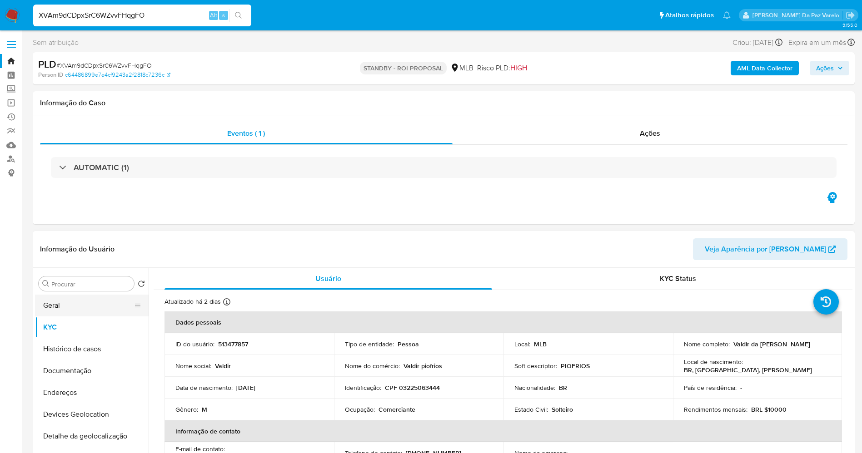
click at [75, 307] on button "Geral" at bounding box center [88, 306] width 106 height 22
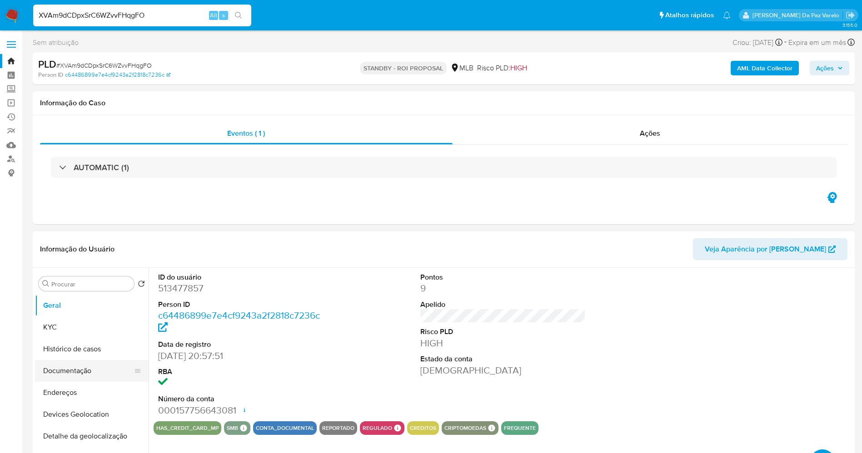
click at [96, 370] on button "Documentação" at bounding box center [88, 371] width 106 height 22
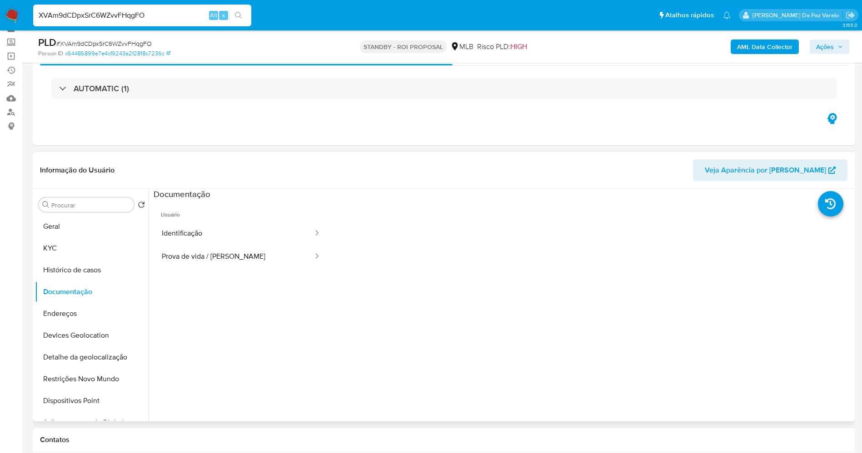
scroll to position [68, 0]
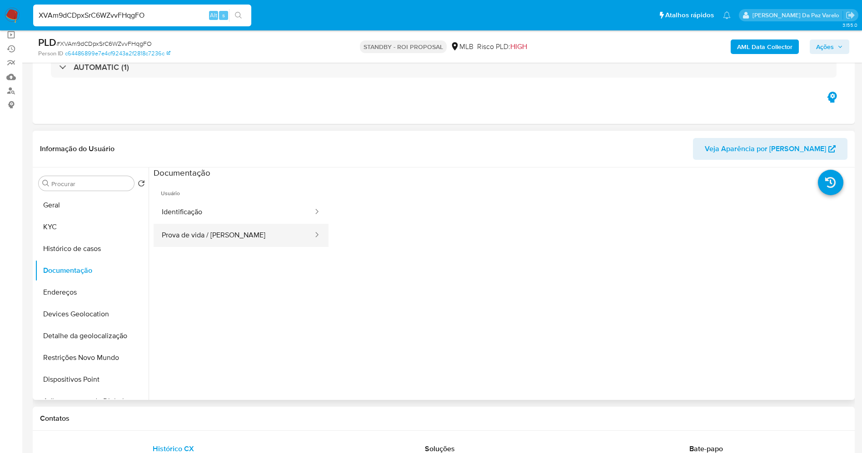
click at [234, 240] on button "Prova de vida / Selfie" at bounding box center [234, 235] width 160 height 23
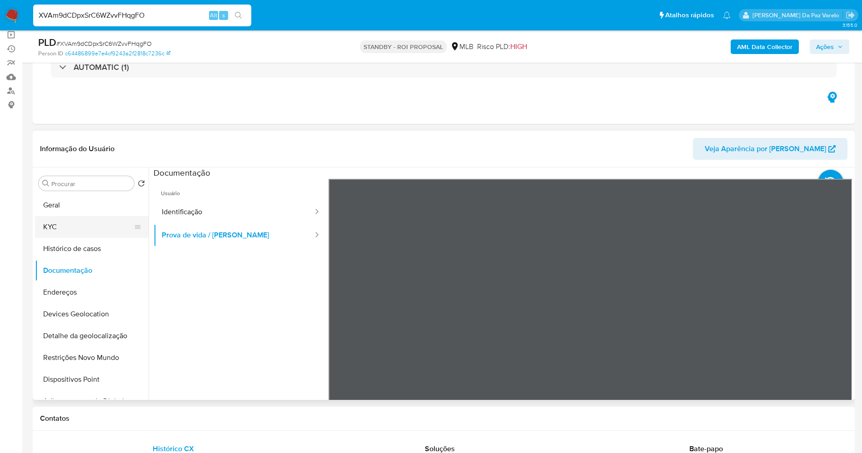
click at [89, 225] on button "KYC" at bounding box center [88, 227] width 106 height 22
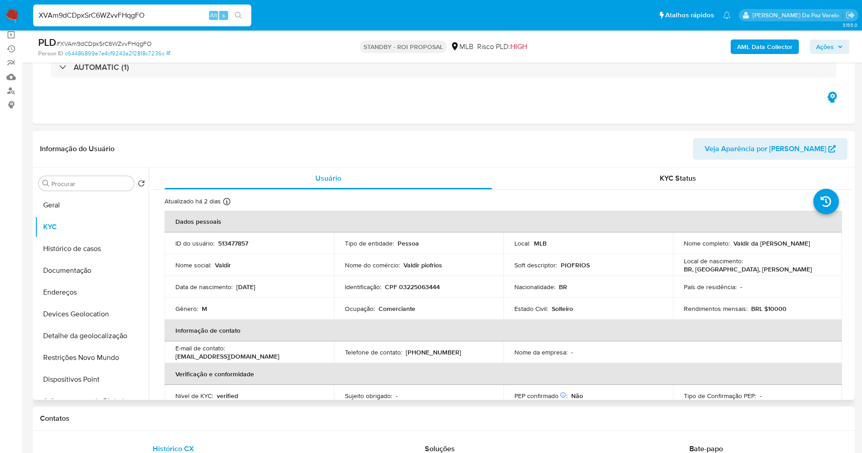
click at [356, 266] on p "Nome do comércio :" at bounding box center [372, 265] width 55 height 8
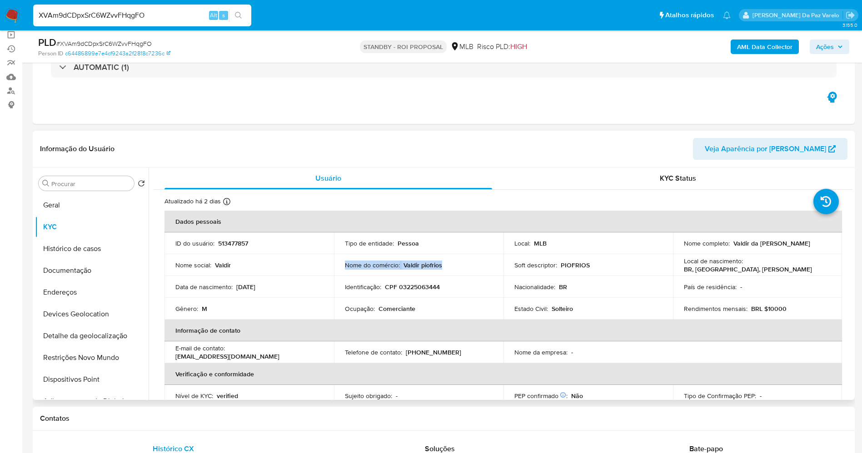
click at [356, 266] on p "Nome do comércio :" at bounding box center [372, 265] width 55 height 8
click at [79, 228] on button "KYC" at bounding box center [88, 227] width 106 height 22
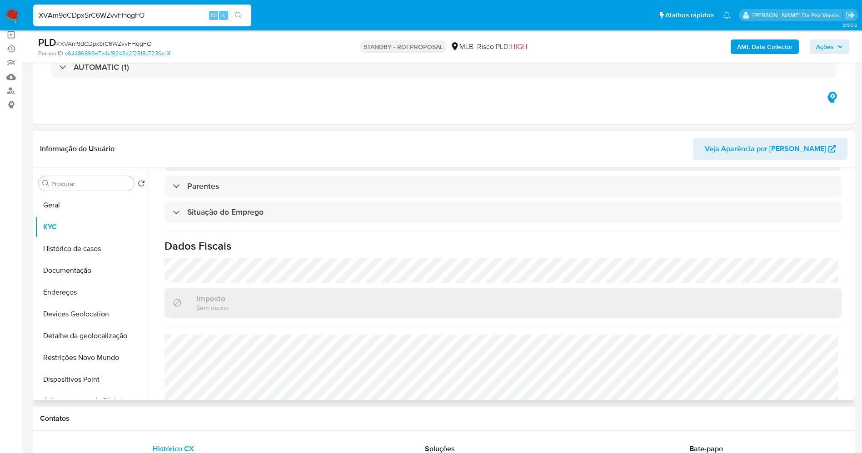
scroll to position [378, 0]
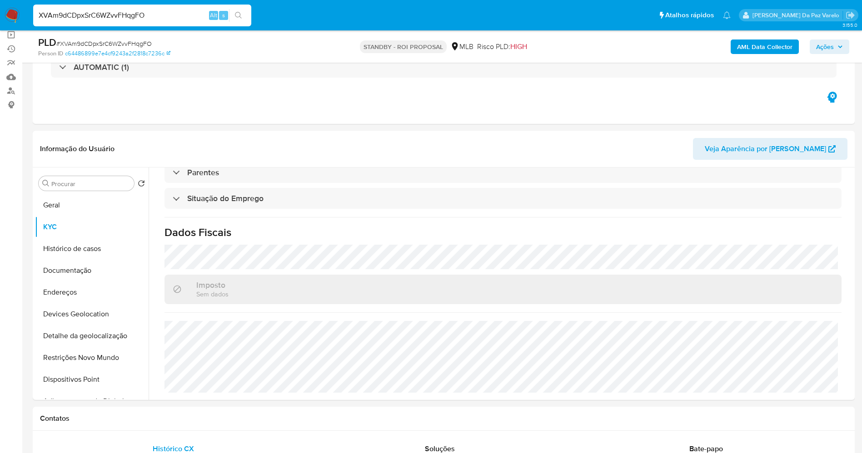
click at [150, 10] on input "XVAm9dCDpxSrC6WZvvFHqgFO" at bounding box center [142, 16] width 218 height 12
paste input "l5fEANYYcYVbd47Ch9LGPIdI"
type input "l5fEANYYcYVbd47Ch9LGPIdI"
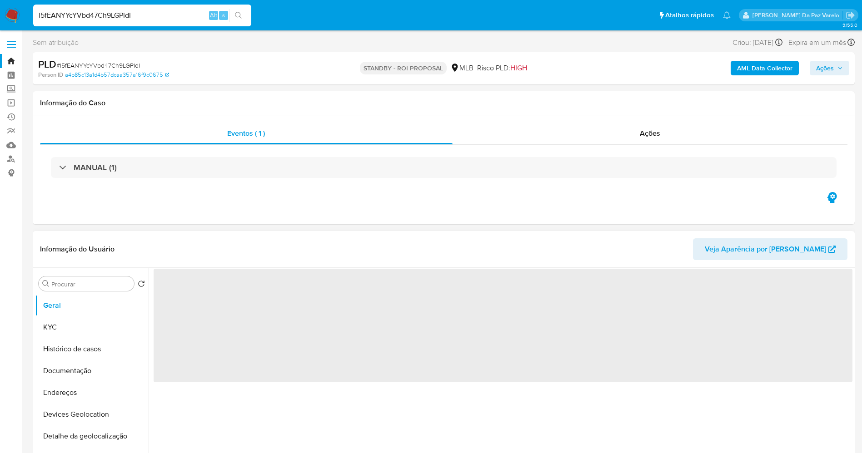
drag, startPoint x: 87, startPoint y: 358, endPoint x: 147, endPoint y: 350, distance: 60.9
click at [86, 358] on button "Histórico de casos" at bounding box center [92, 349] width 114 height 22
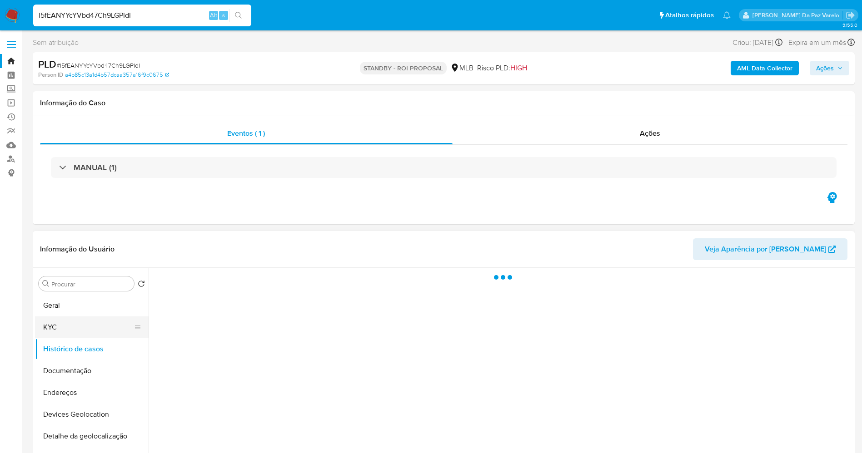
click at [70, 327] on button "KYC" at bounding box center [88, 328] width 106 height 22
select select "10"
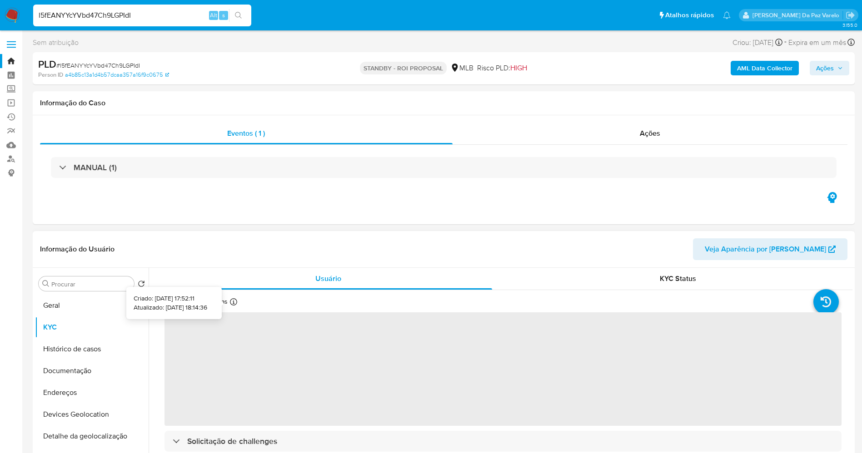
click at [231, 303] on icon at bounding box center [233, 301] width 7 height 7
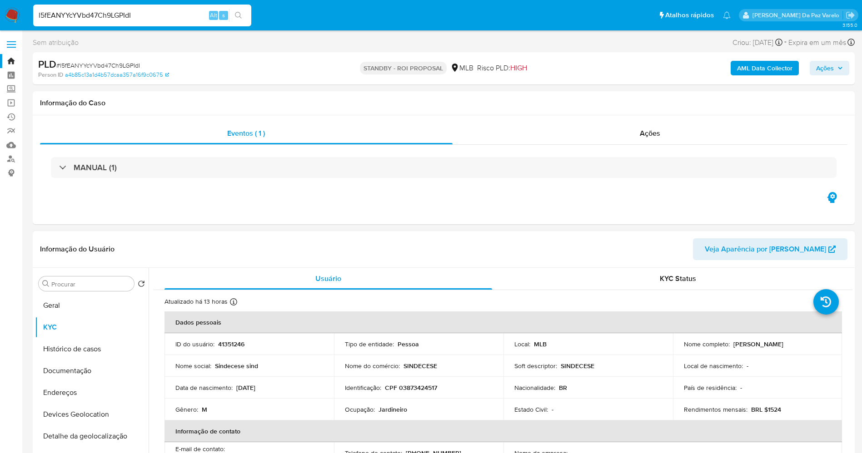
click at [234, 305] on icon at bounding box center [233, 301] width 7 height 7
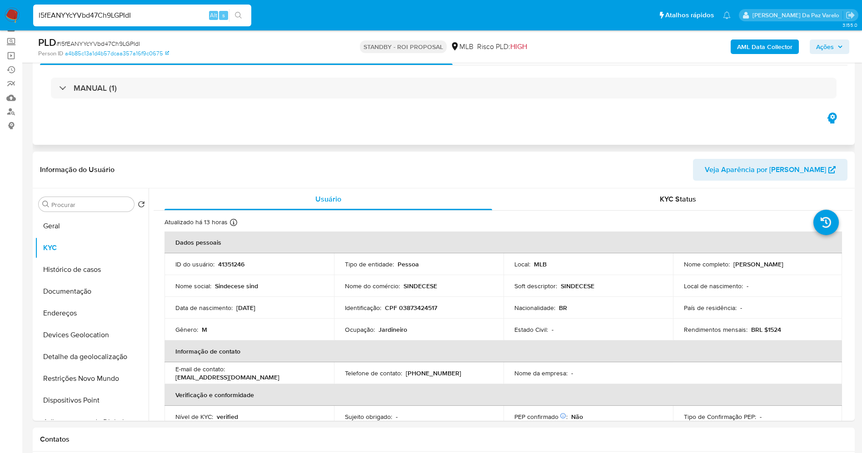
scroll to position [68, 0]
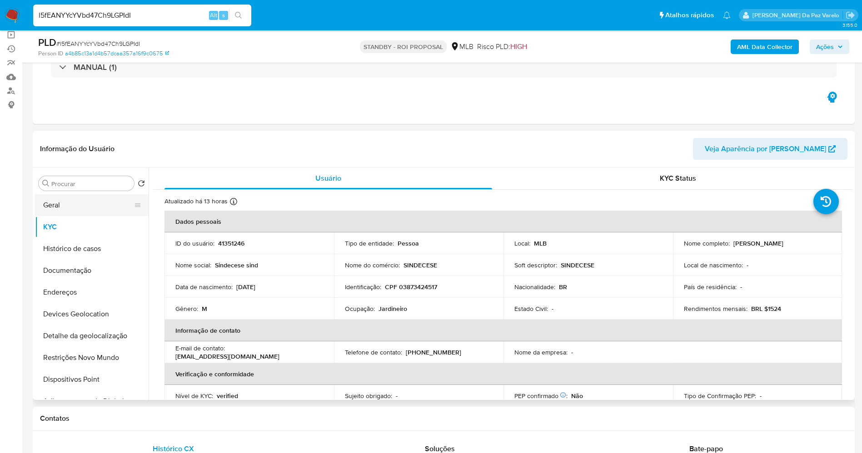
click at [85, 206] on button "Geral" at bounding box center [88, 205] width 106 height 22
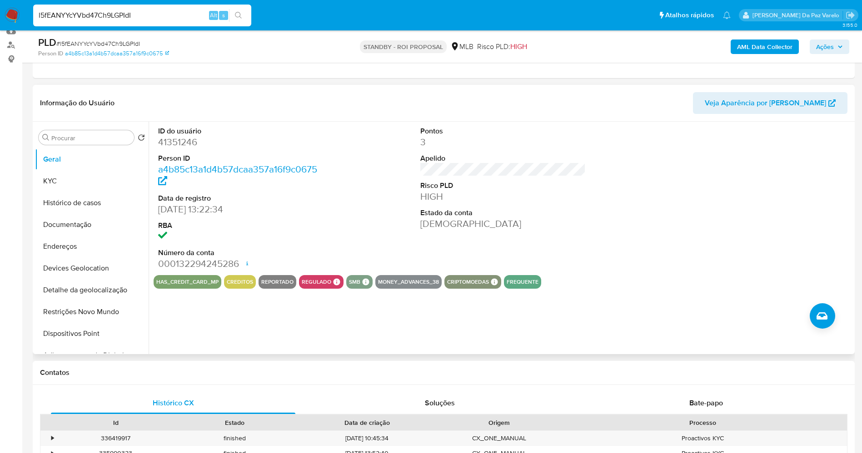
scroll to position [0, 0]
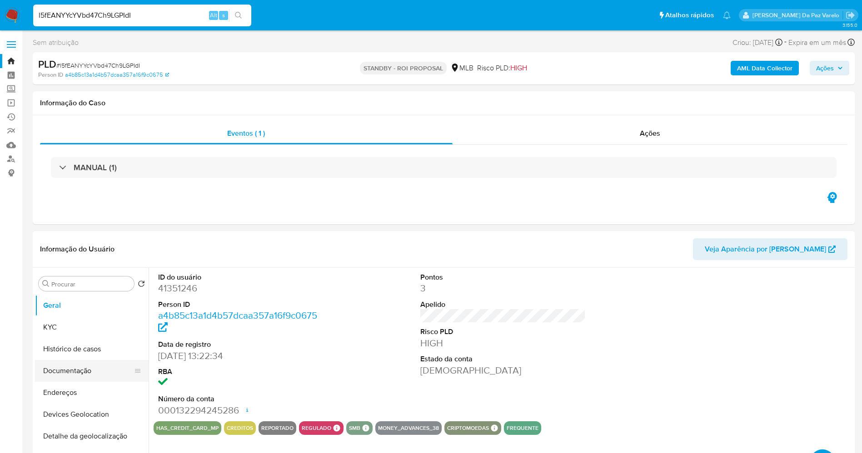
click at [92, 373] on button "Documentação" at bounding box center [88, 371] width 106 height 22
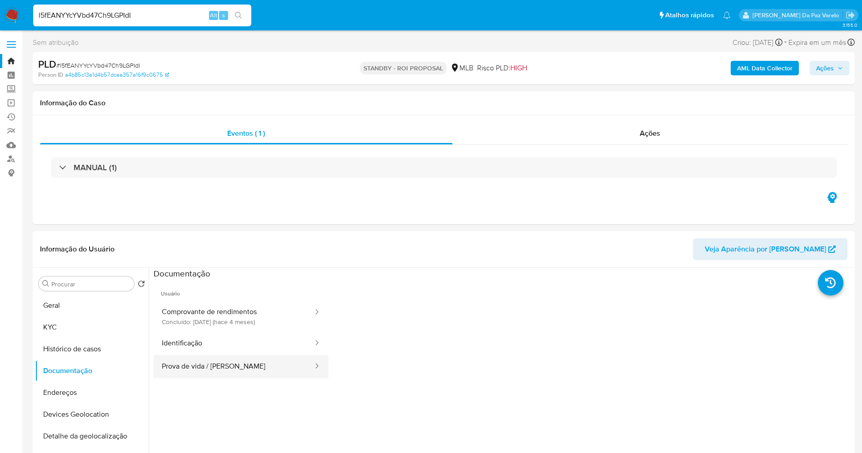
click at [219, 365] on button "Prova de vida / Selfie" at bounding box center [234, 366] width 160 height 23
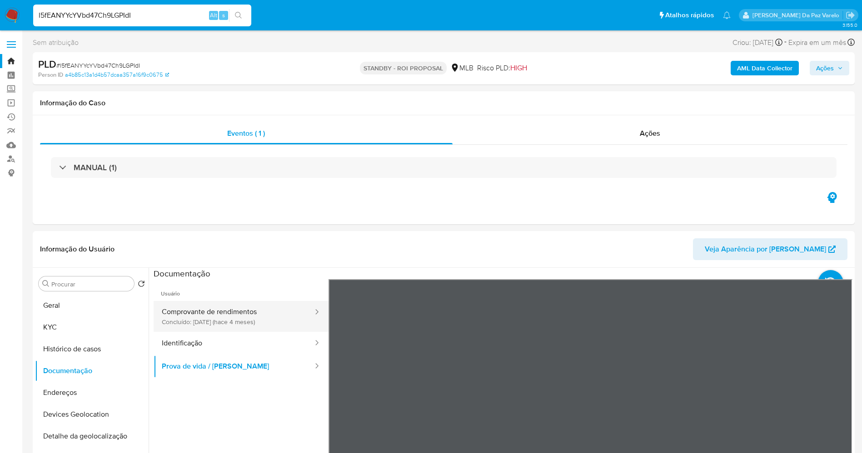
click at [244, 313] on button "Comprovante de rendimentos Concluído: 24/04/2025 (hace 4 meses)" at bounding box center [234, 316] width 160 height 31
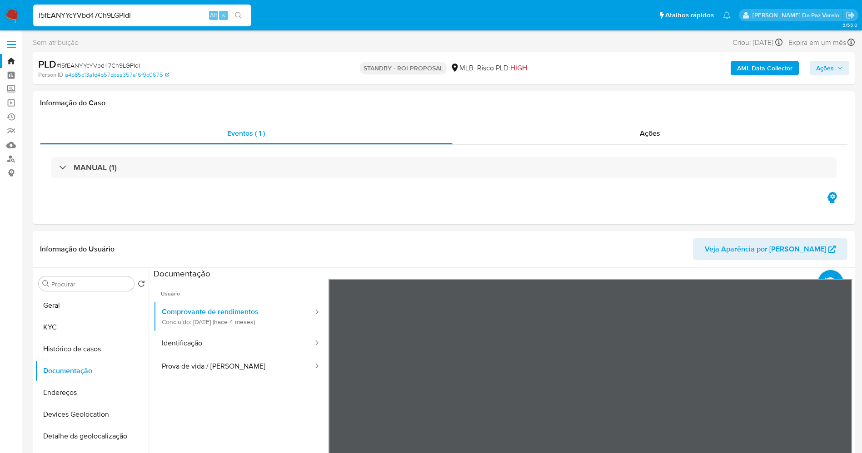
click at [189, 17] on input "l5fEANYYcYVbd47Ch9LGPIdI" at bounding box center [142, 16] width 218 height 12
paste input "qmwEPvfpKcUxfDkUtQr19F6u"
type input "qmwEPvfpKcUxfDkUtQr19F6u"
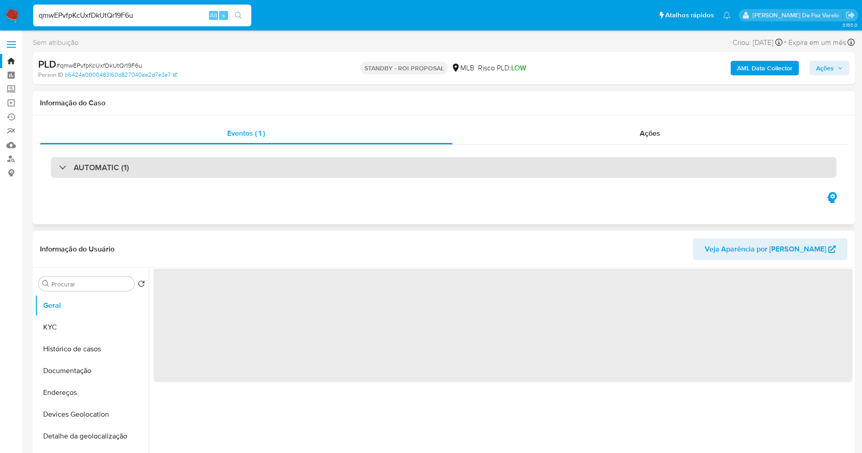
click at [95, 169] on h3 "AUTOMATIC (1)" at bounding box center [101, 168] width 55 height 10
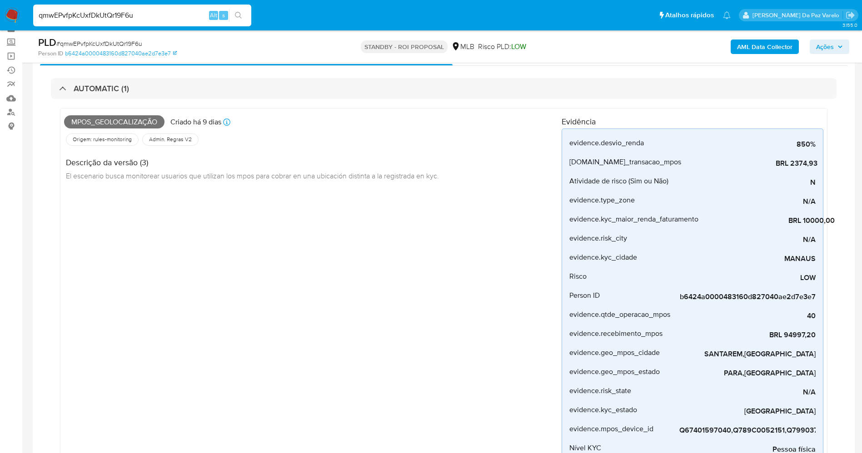
scroll to position [68, 0]
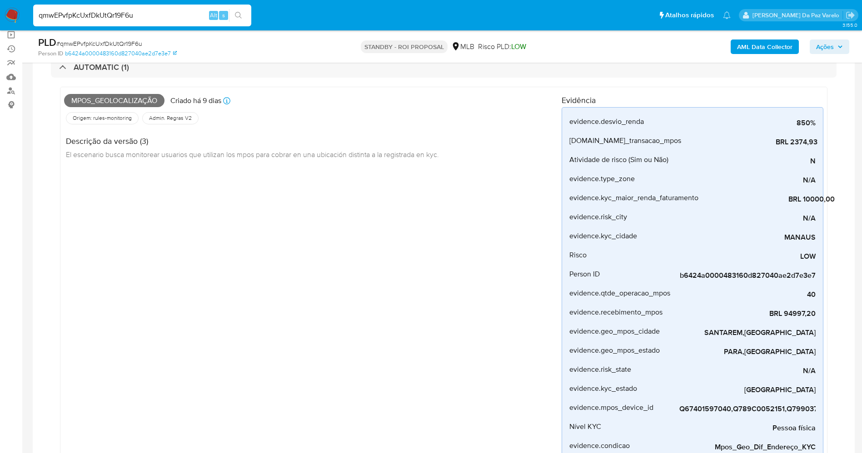
select select "10"
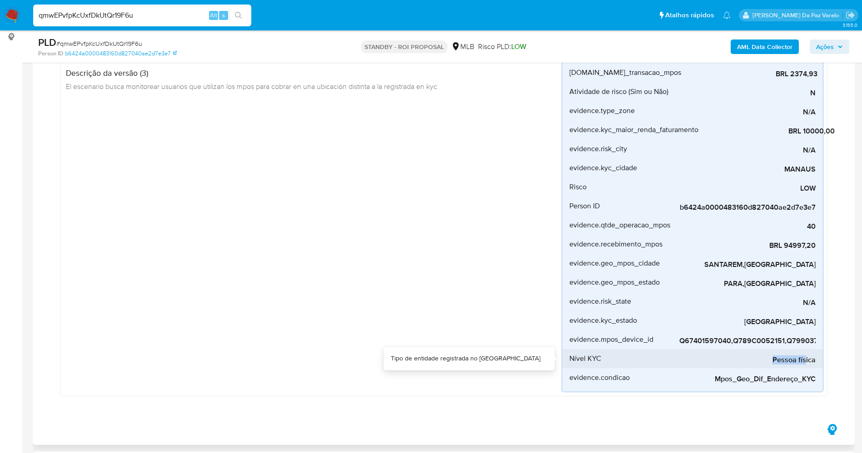
drag, startPoint x: 750, startPoint y: 351, endPoint x: 805, endPoint y: 356, distance: 54.7
click at [592, 356] on div "Pessoa física" at bounding box center [747, 358] width 136 height 19
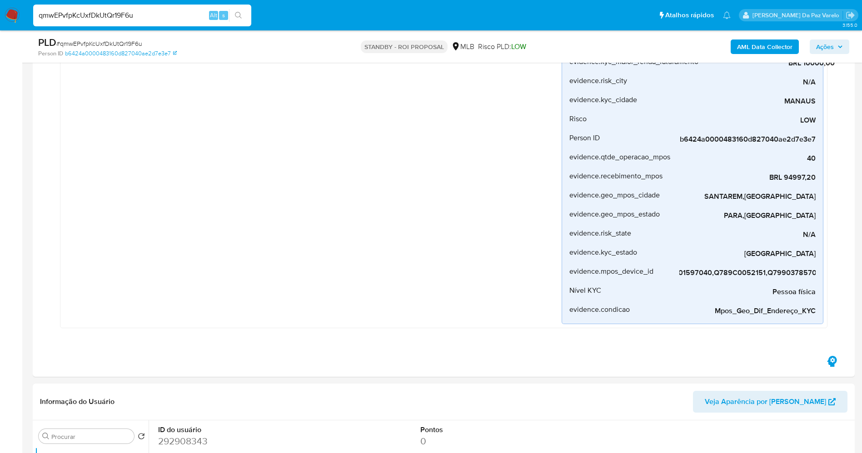
scroll to position [541, 0]
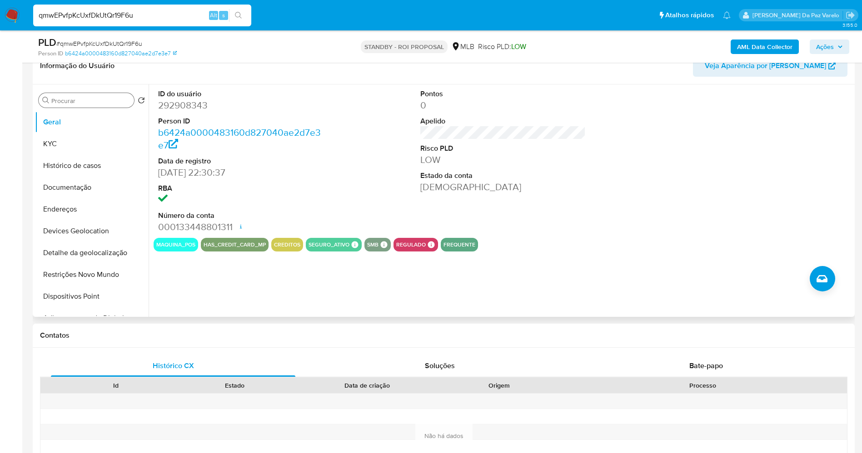
click at [77, 97] on input "Procurar" at bounding box center [90, 101] width 79 height 8
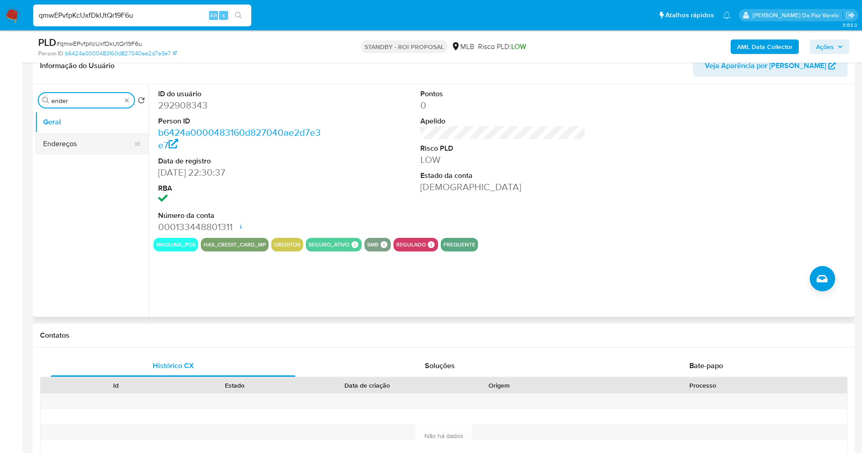
type input "ender"
click at [85, 149] on button "Endereços" at bounding box center [88, 144] width 106 height 22
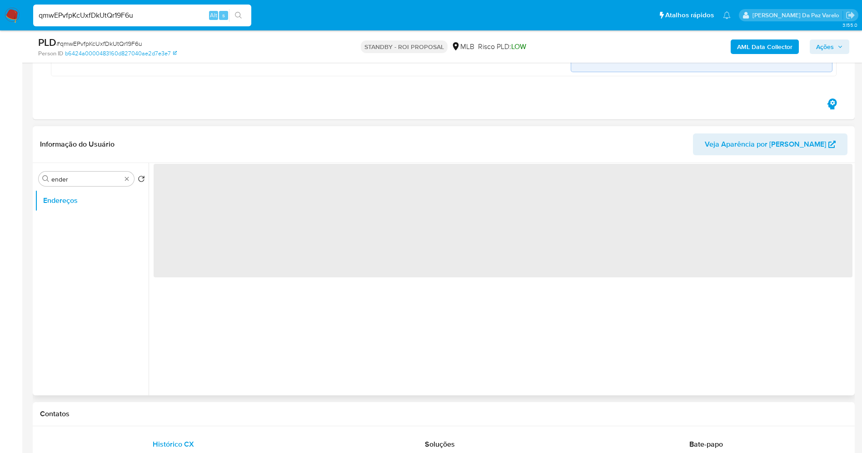
scroll to position [472, 0]
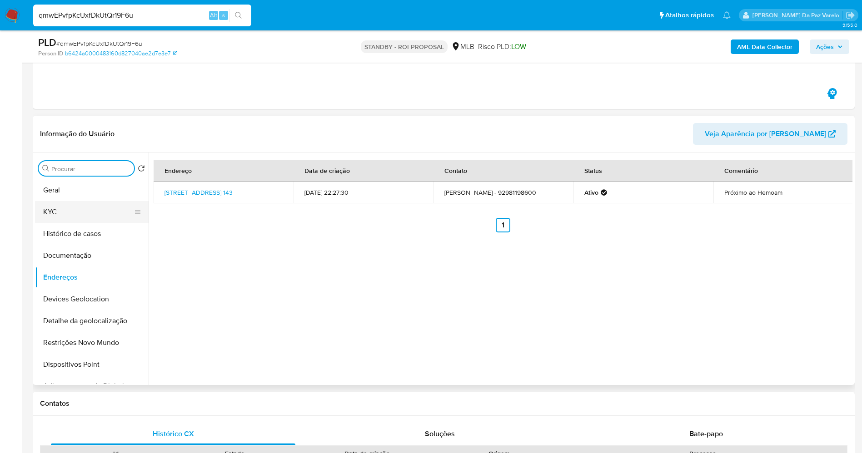
click at [65, 214] on button "KYC" at bounding box center [88, 212] width 106 height 22
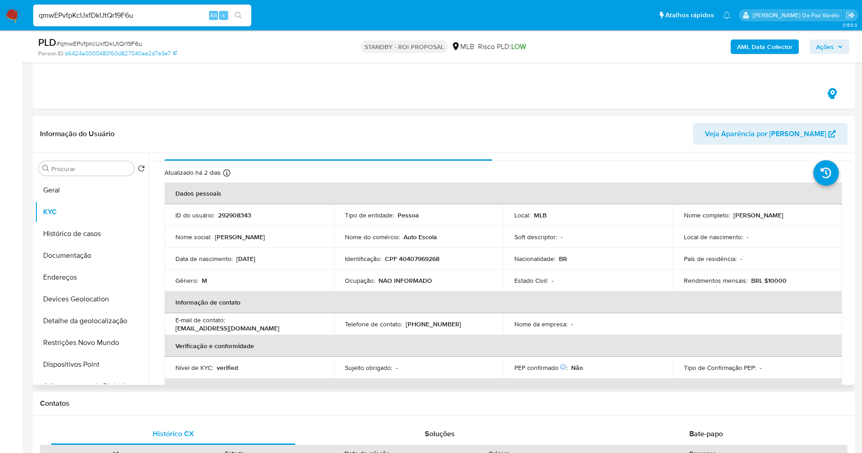
scroll to position [0, 0]
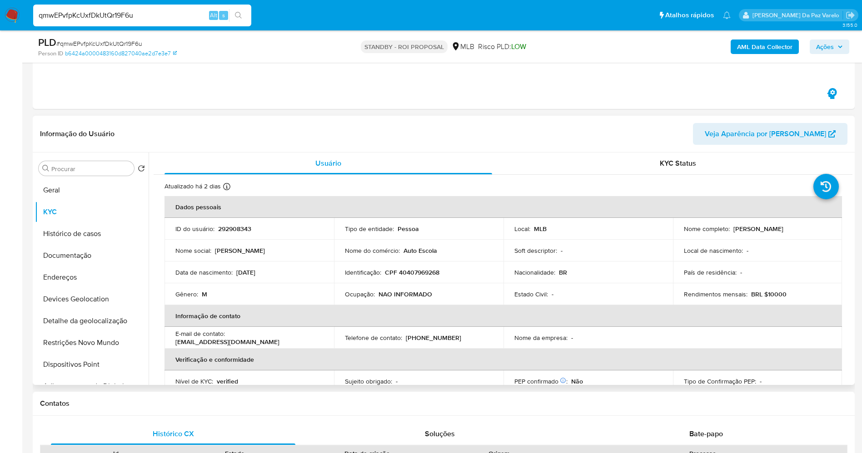
click at [421, 276] on p "CPF 40407969268" at bounding box center [412, 272] width 55 height 8
copy p "40407969268"
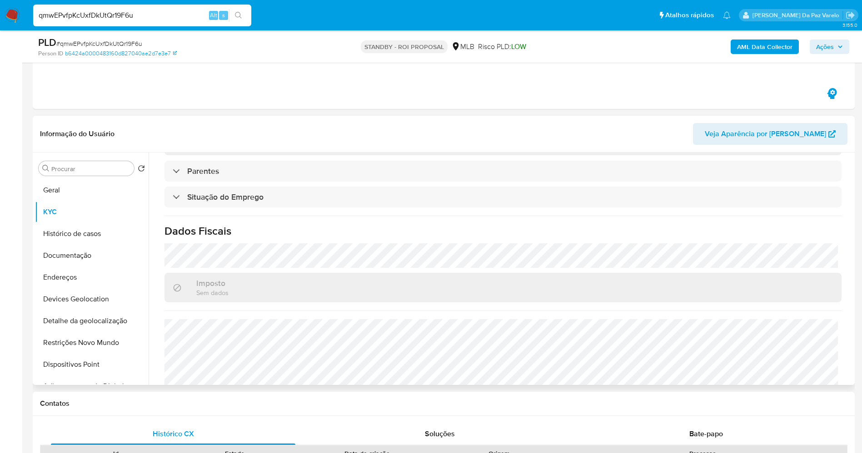
scroll to position [378, 0]
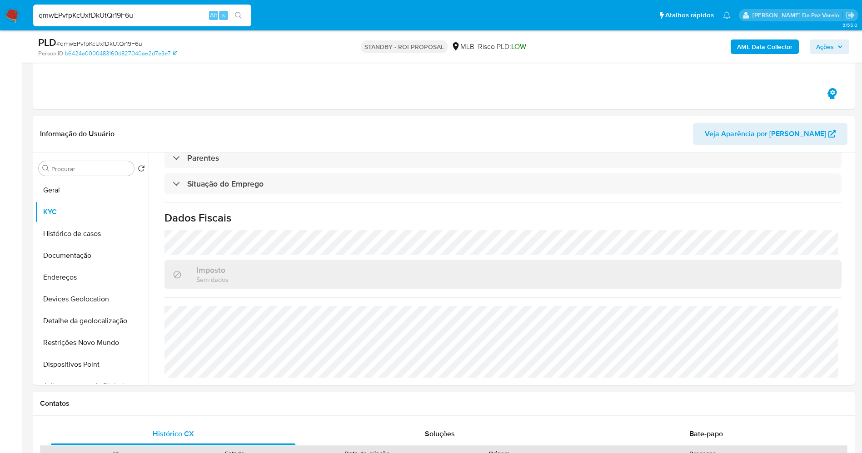
click at [172, 25] on div "qmwEPvfpKcUxfDkUtQr19F6u Alt s" at bounding box center [142, 16] width 218 height 22
click at [172, 16] on input "qmwEPvfpKcUxfDkUtQr19F6u" at bounding box center [142, 16] width 218 height 12
paste input "fAh2ko9pOfRRCYBWtGLPRCWn"
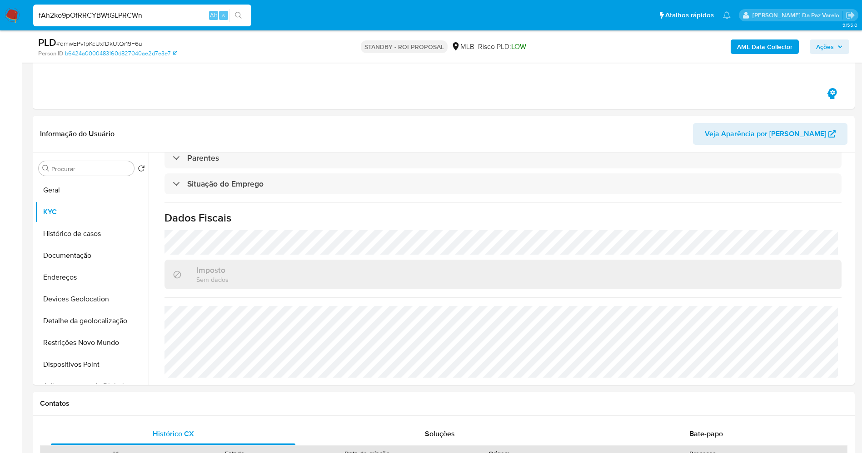
type input "fAh2ko9pOfRRCYBWtGLPRCWn"
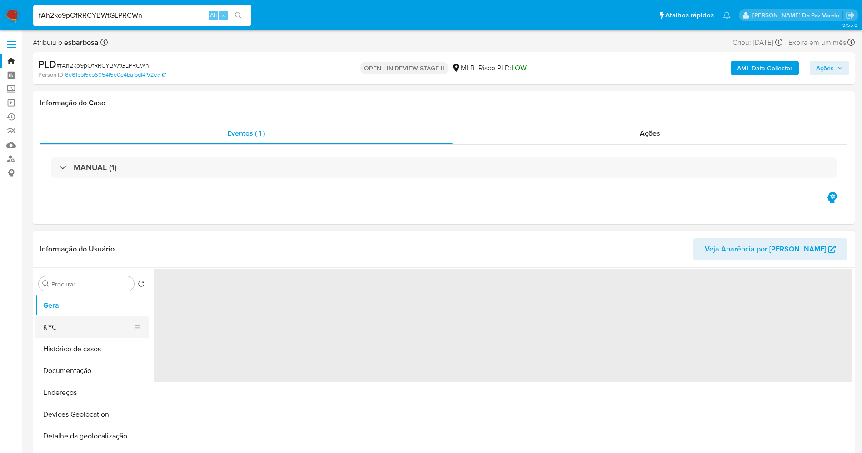
click at [89, 333] on button "KYC" at bounding box center [88, 328] width 106 height 22
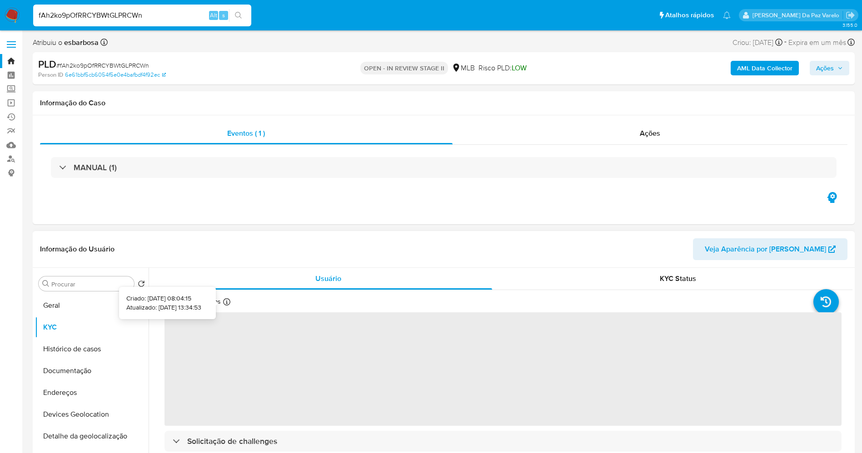
click at [223, 303] on icon at bounding box center [226, 301] width 7 height 7
select select "10"
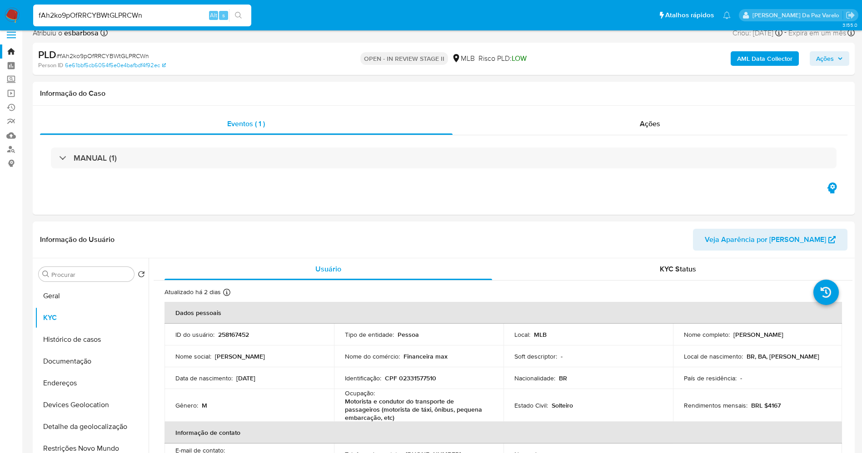
scroll to position [136, 0]
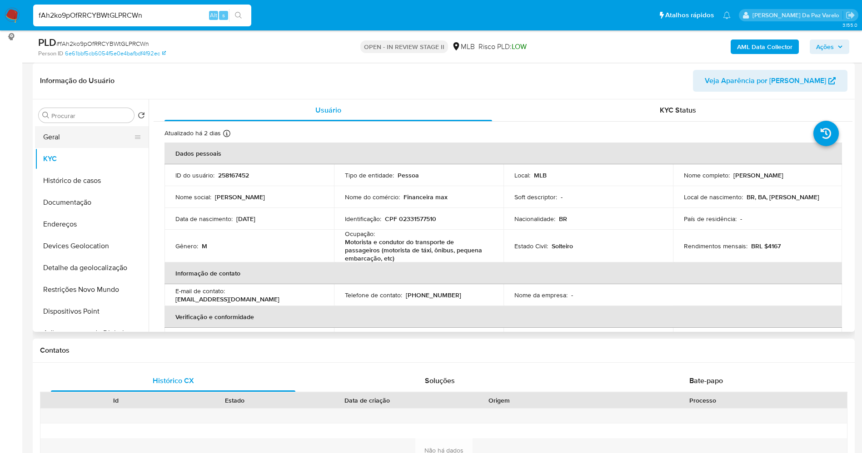
click at [90, 139] on button "Geral" at bounding box center [88, 137] width 106 height 22
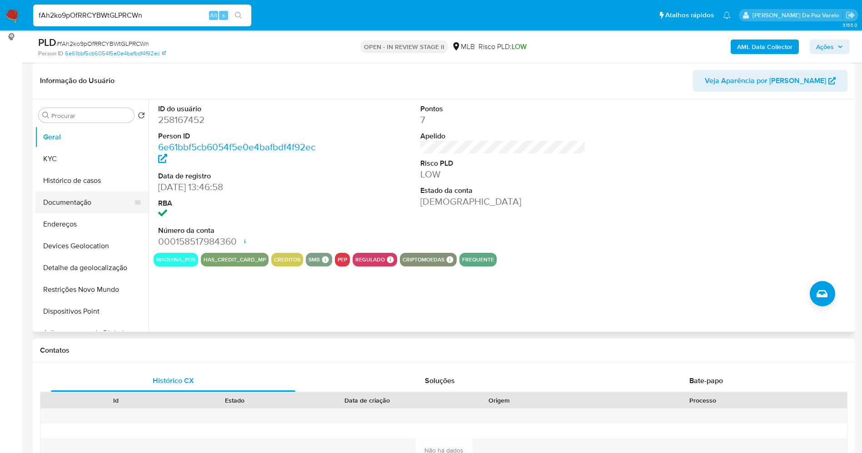
drag, startPoint x: 89, startPoint y: 197, endPoint x: 104, endPoint y: 197, distance: 15.4
click at [89, 197] on button "Documentação" at bounding box center [88, 203] width 106 height 22
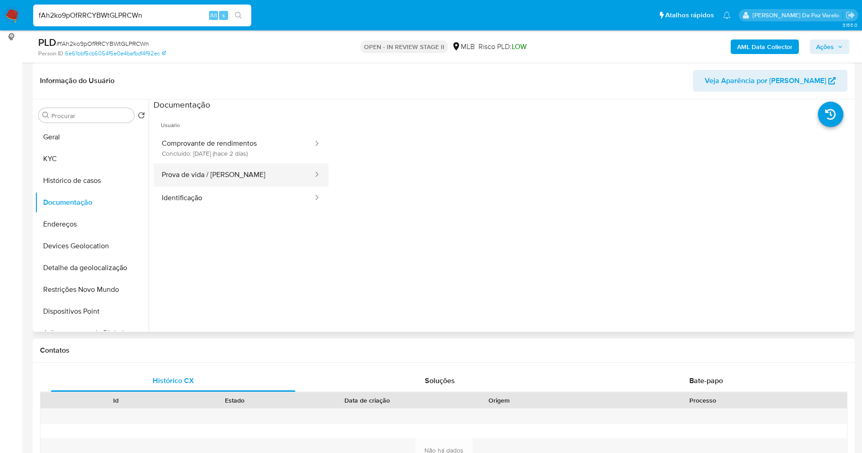
click at [213, 179] on button "Prova de vida / Selfie" at bounding box center [234, 175] width 160 height 23
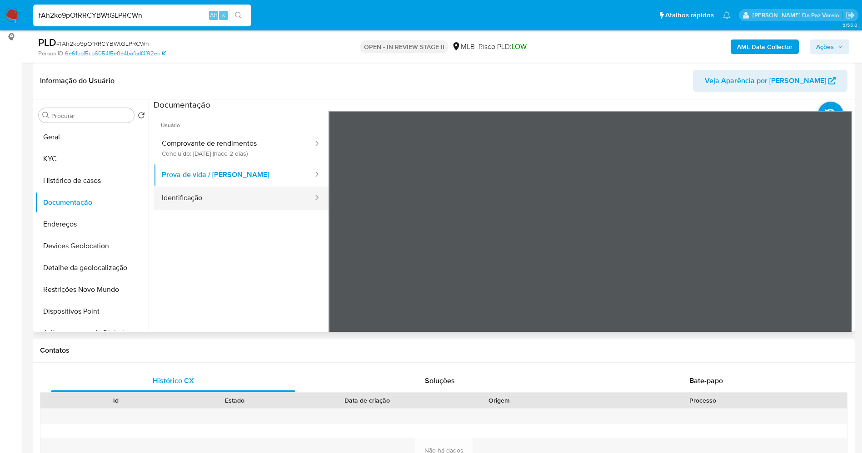
click at [219, 191] on button "Identificação" at bounding box center [234, 198] width 160 height 23
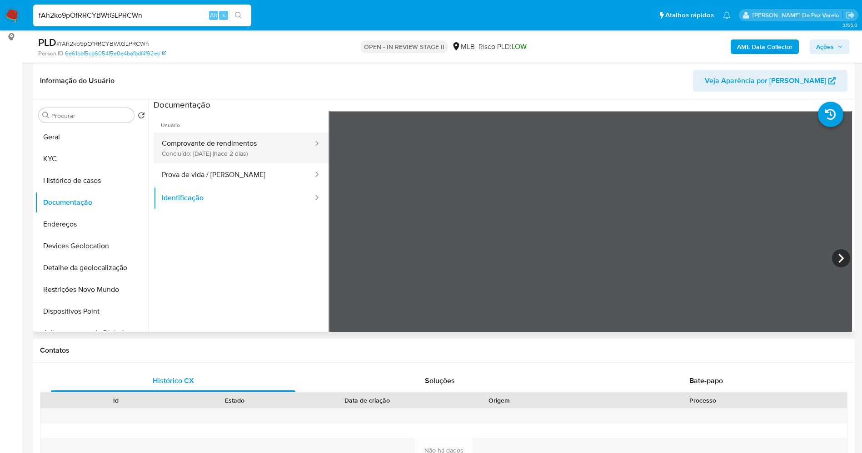
click at [264, 148] on button "Comprovante de rendimentos Concluído: 19/08/2025 (hace 2 días)" at bounding box center [234, 148] width 160 height 31
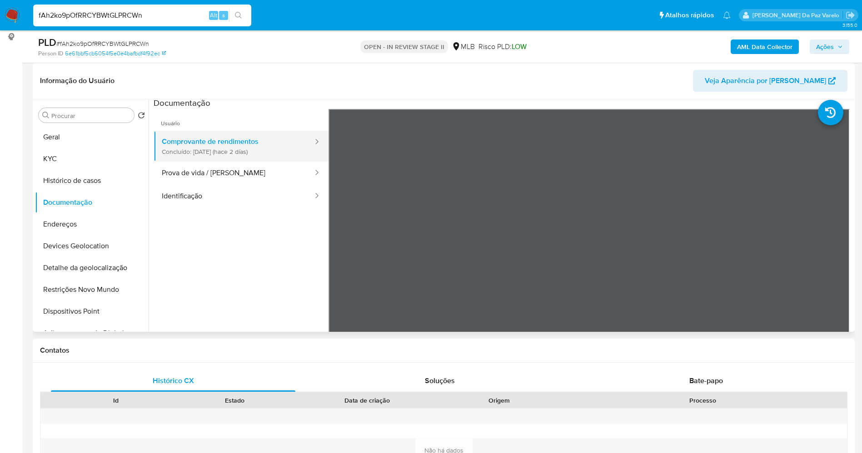
scroll to position [0, 0]
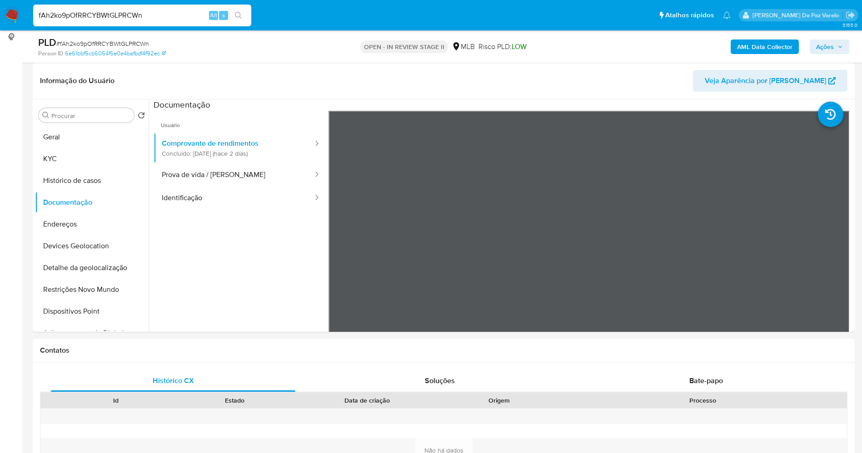
click at [183, 19] on input "fAh2ko9pOfRRCYBWtGLPRCWn" at bounding box center [142, 16] width 218 height 12
paste input "wdOGpniy5ZWreFr7Woesgo5v"
type input "wdOGpniy5ZWreFr7Woesgo5v"
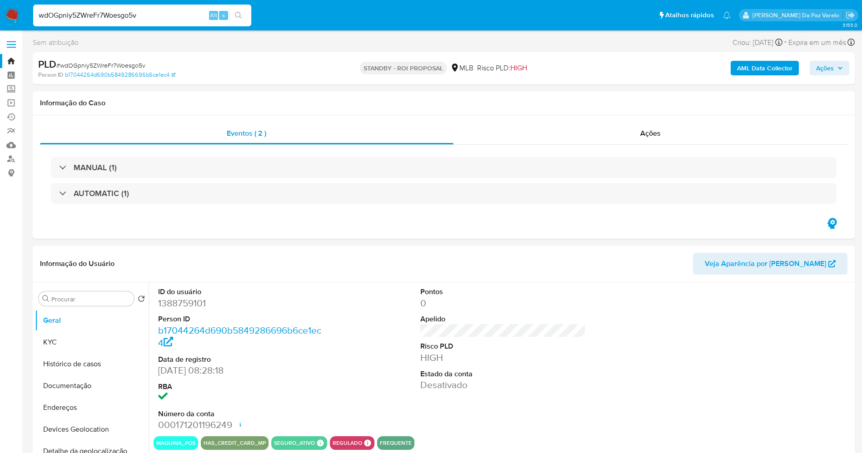
select select "10"
click at [86, 340] on button "KYC" at bounding box center [88, 343] width 106 height 22
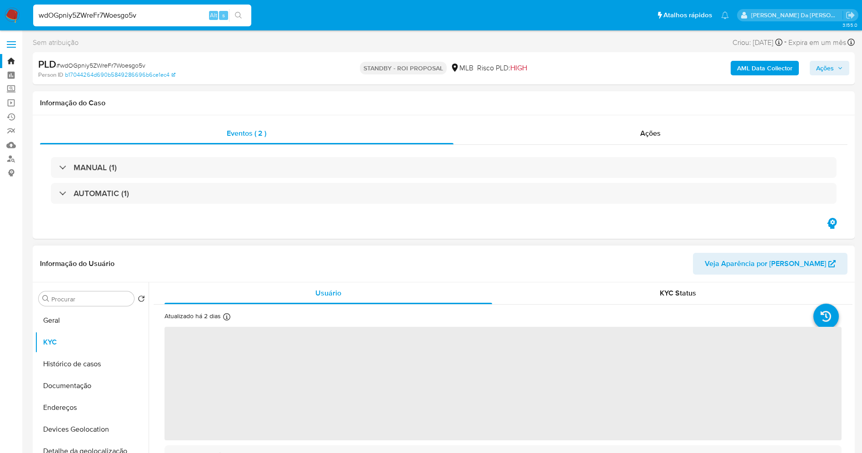
click at [224, 318] on icon at bounding box center [226, 316] width 7 height 7
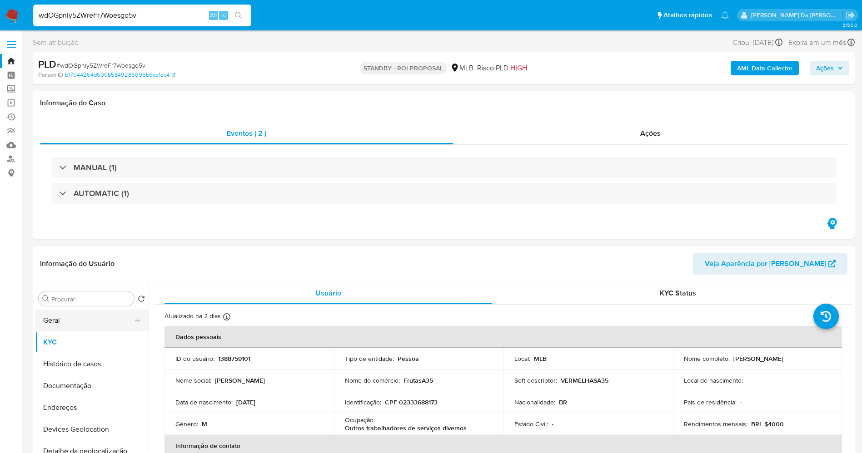
drag, startPoint x: 80, startPoint y: 316, endPoint x: 90, endPoint y: 316, distance: 9.5
click at [80, 316] on button "Geral" at bounding box center [88, 321] width 106 height 22
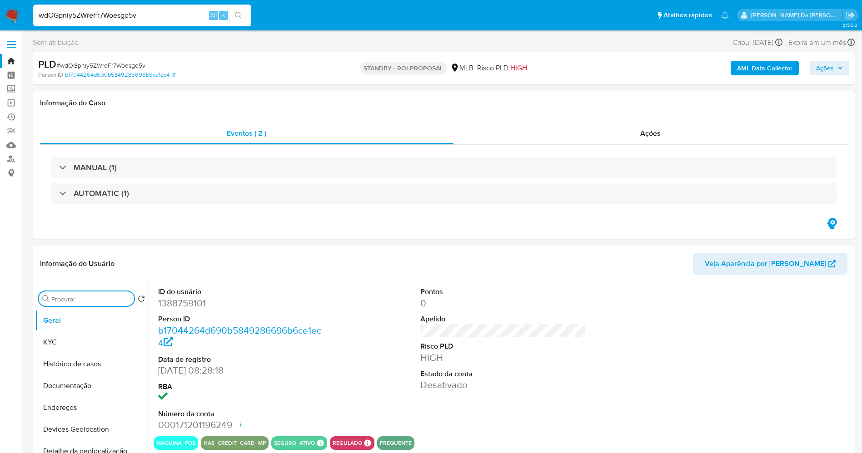
click at [96, 300] on input "Procurar" at bounding box center [90, 299] width 79 height 8
type input "res"
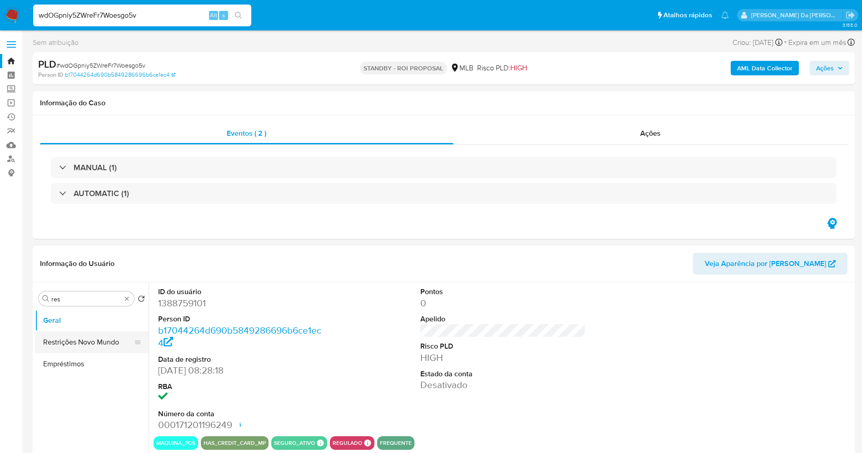
click at [89, 338] on button "Restrições Novo Mundo" at bounding box center [88, 343] width 106 height 22
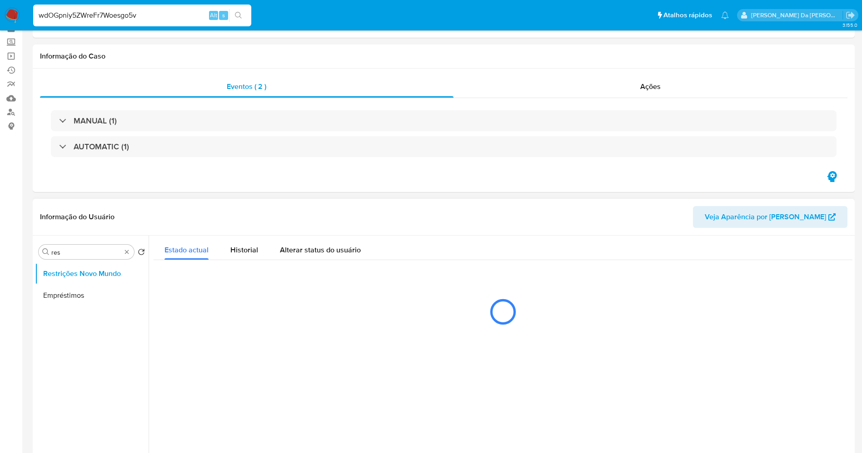
scroll to position [68, 0]
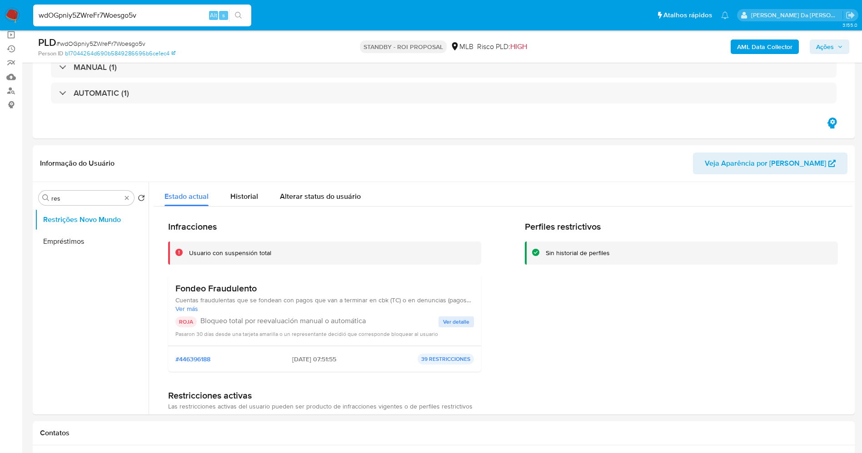
click at [174, 9] on div "wdOGpniy5ZWreFr7Woesgo5v Alt s" at bounding box center [142, 16] width 218 height 22
click at [167, 15] on input "wdOGpniy5ZWreFr7Woesgo5v" at bounding box center [142, 16] width 218 height 12
paste input "WfDXHkBnVY5KstUDJNeBE2W1"
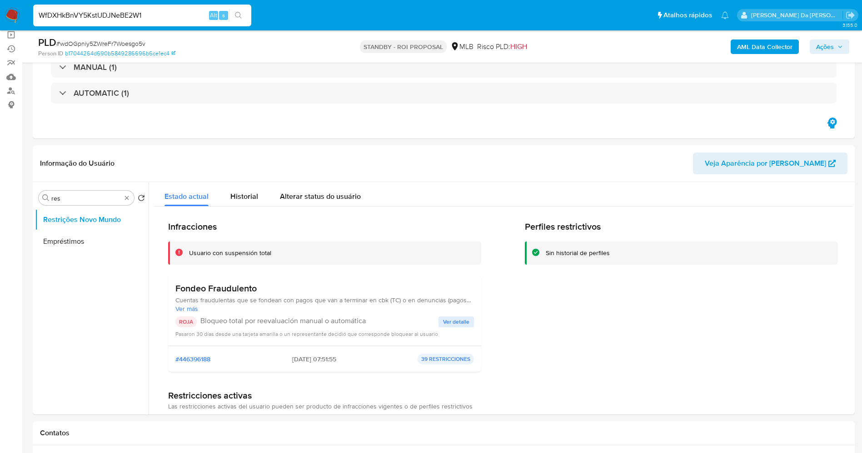
type input "WfDXHkBnVY5KstUDJNeBE2W1"
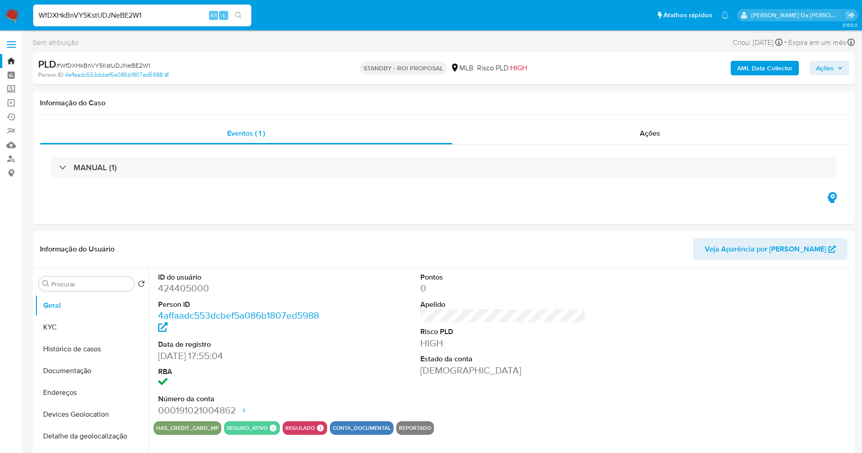
select select "10"
click at [70, 332] on button "KYC" at bounding box center [88, 328] width 106 height 22
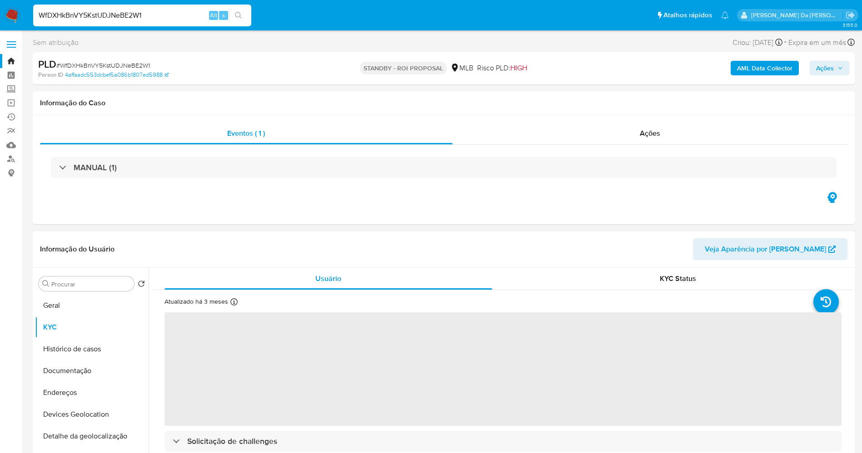
click at [228, 303] on div "Atualizado há 3 meses Criado: 25/06/2020 14:59:31 Atualizado: 27/05/2025 22:57:…" at bounding box center [214, 304] width 100 height 12
click at [234, 304] on icon at bounding box center [233, 301] width 7 height 7
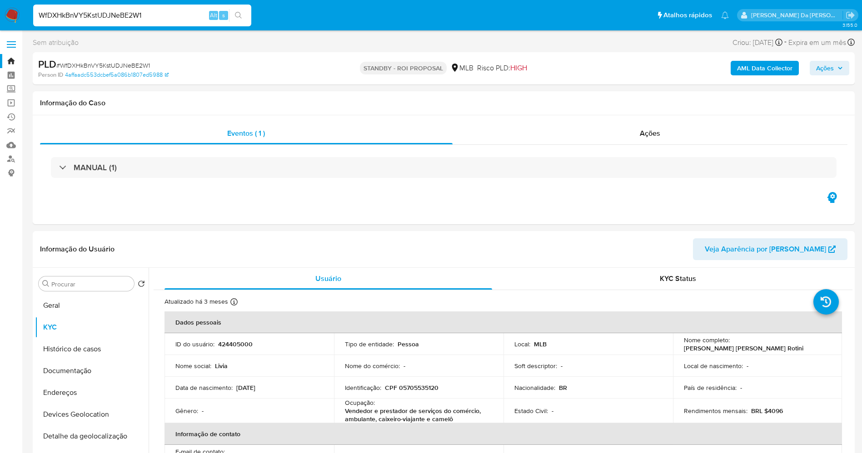
click at [189, 19] on input "WfDXHkBnVY5KstUDJNeBE2W1" at bounding box center [142, 16] width 218 height 12
paste input "Glues4r3FXxBo7dRLV8kZEZU"
type input "Glues4r3FXxBo7dRLV8kZEZU"
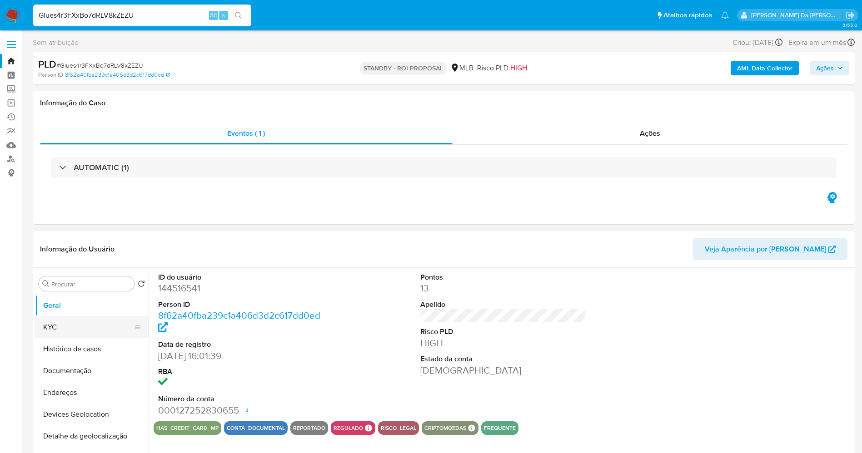
drag, startPoint x: 70, startPoint y: 325, endPoint x: 100, endPoint y: 320, distance: 31.2
click at [70, 325] on button "KYC" at bounding box center [88, 328] width 106 height 22
select select "10"
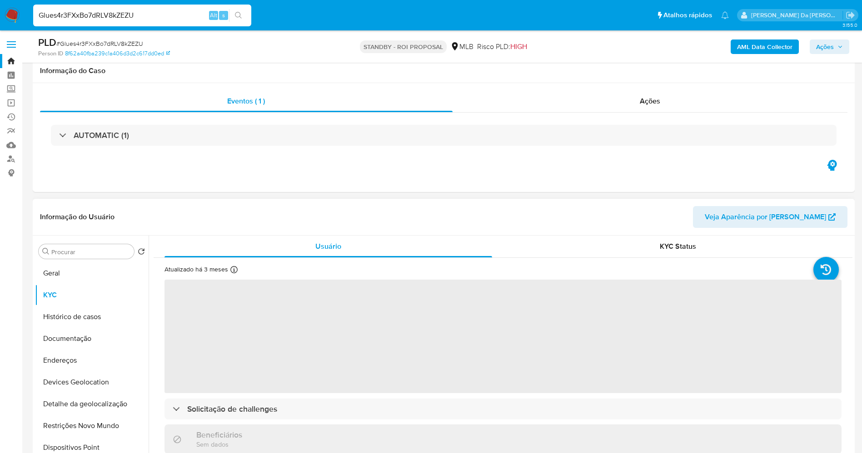
scroll to position [136, 0]
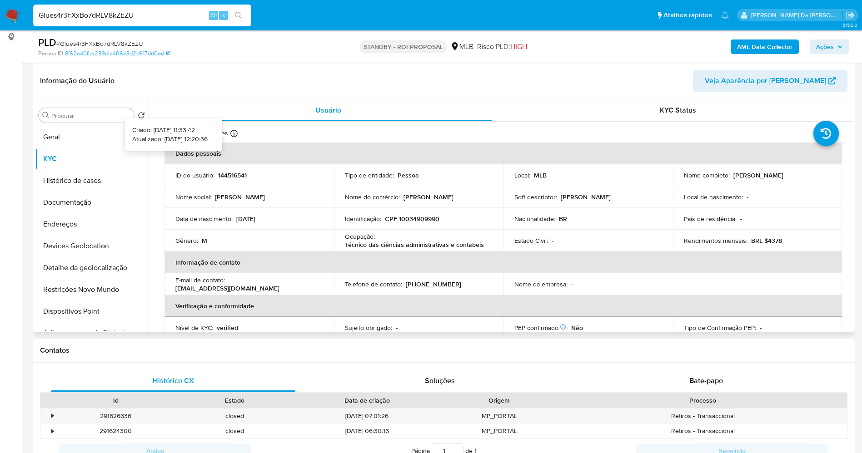
click at [232, 135] on icon at bounding box center [233, 133] width 7 height 7
click at [87, 138] on button "Geral" at bounding box center [88, 137] width 106 height 22
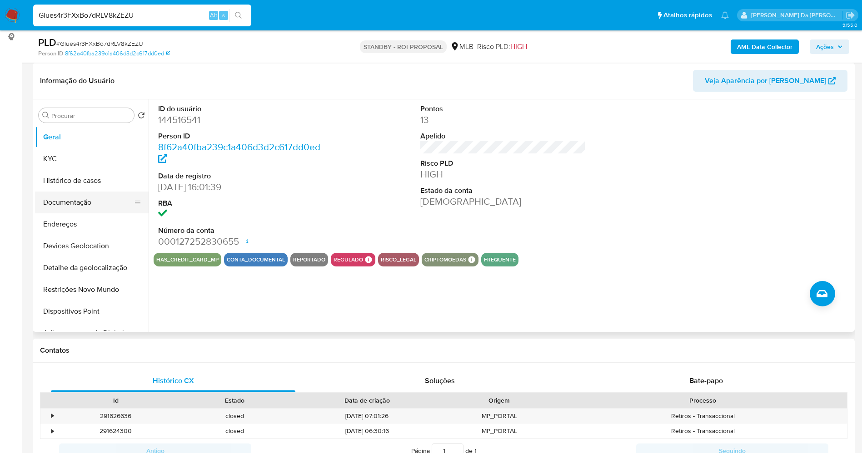
click at [91, 208] on button "Documentação" at bounding box center [88, 203] width 106 height 22
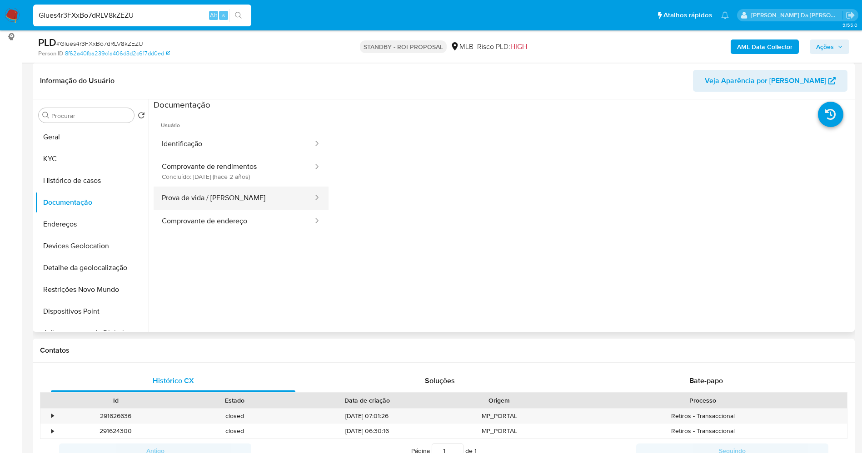
click at [227, 197] on button "Prova de vida / Selfie" at bounding box center [234, 198] width 160 height 23
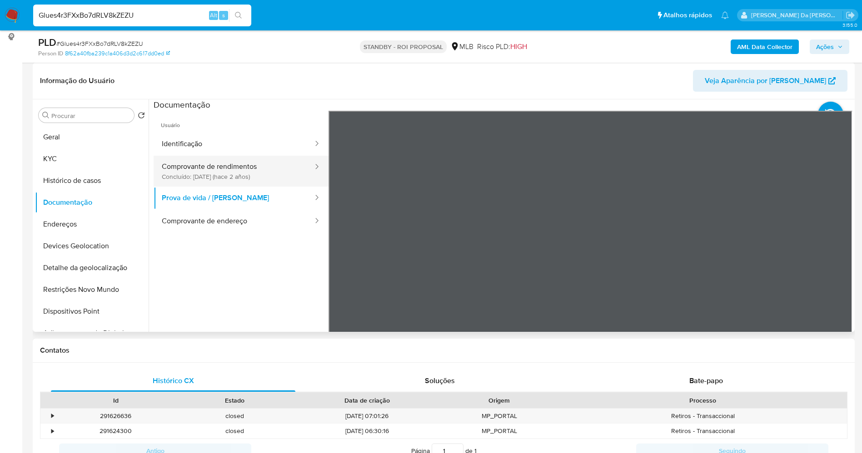
click at [206, 178] on button "Comprovante de rendimentos Concluído: 12/02/2024 (hace 2 años)" at bounding box center [234, 171] width 160 height 31
